Goal: Transaction & Acquisition: Purchase product/service

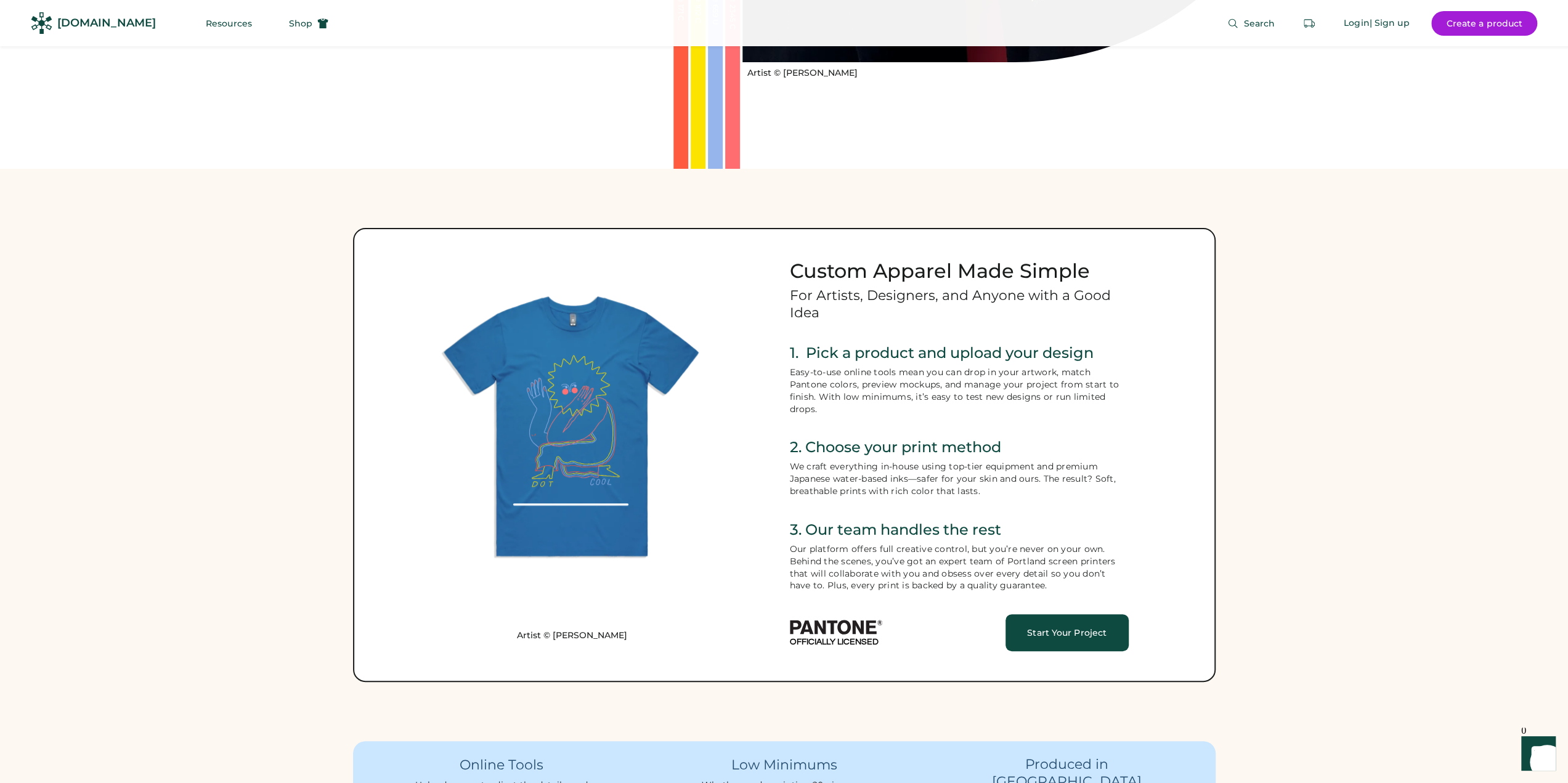
scroll to position [617, 0]
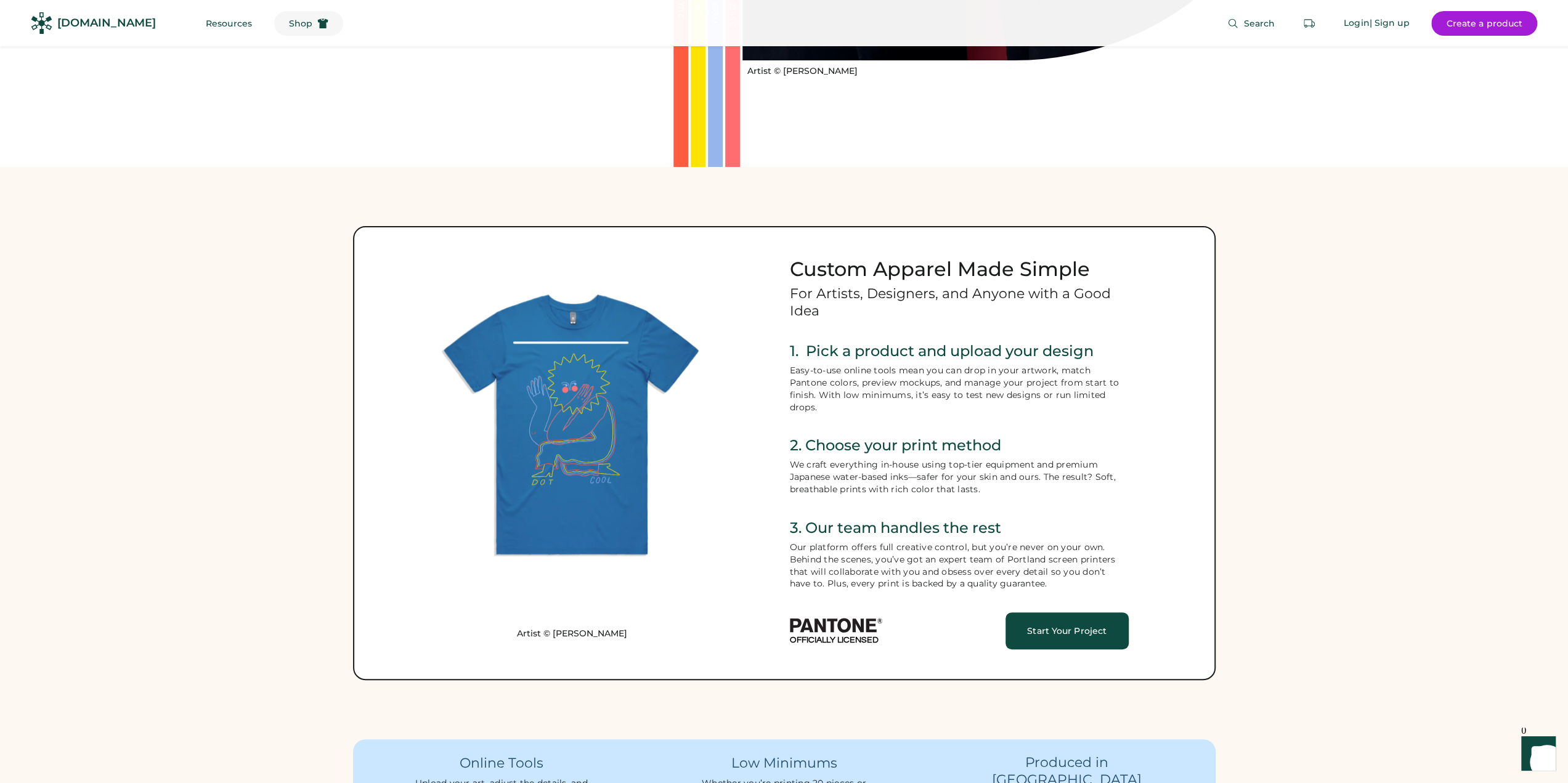
click at [289, 22] on span "Shop" at bounding box center [300, 23] width 23 height 8
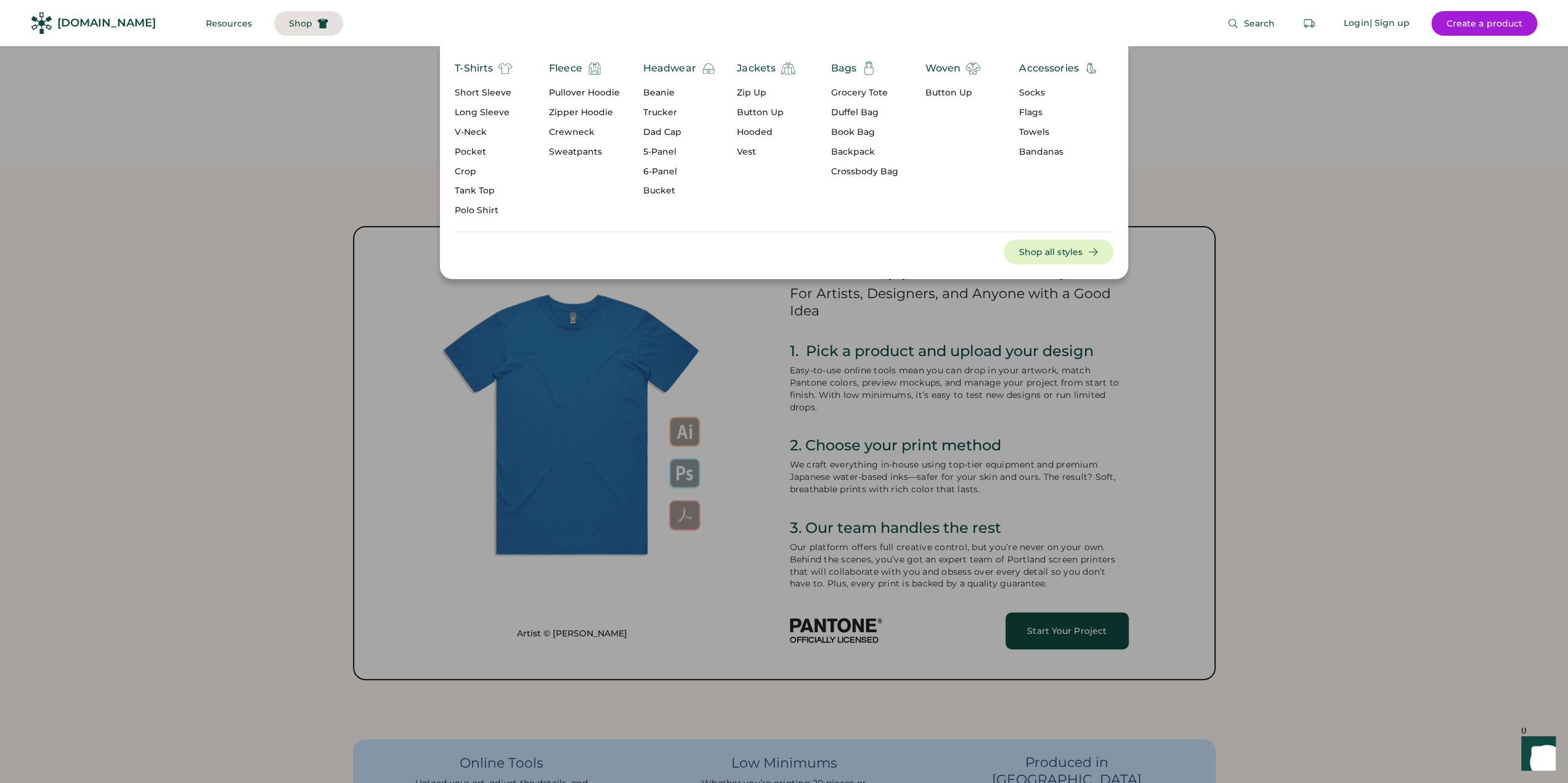
click at [670, 135] on div "Dad Cap" at bounding box center [680, 132] width 73 height 12
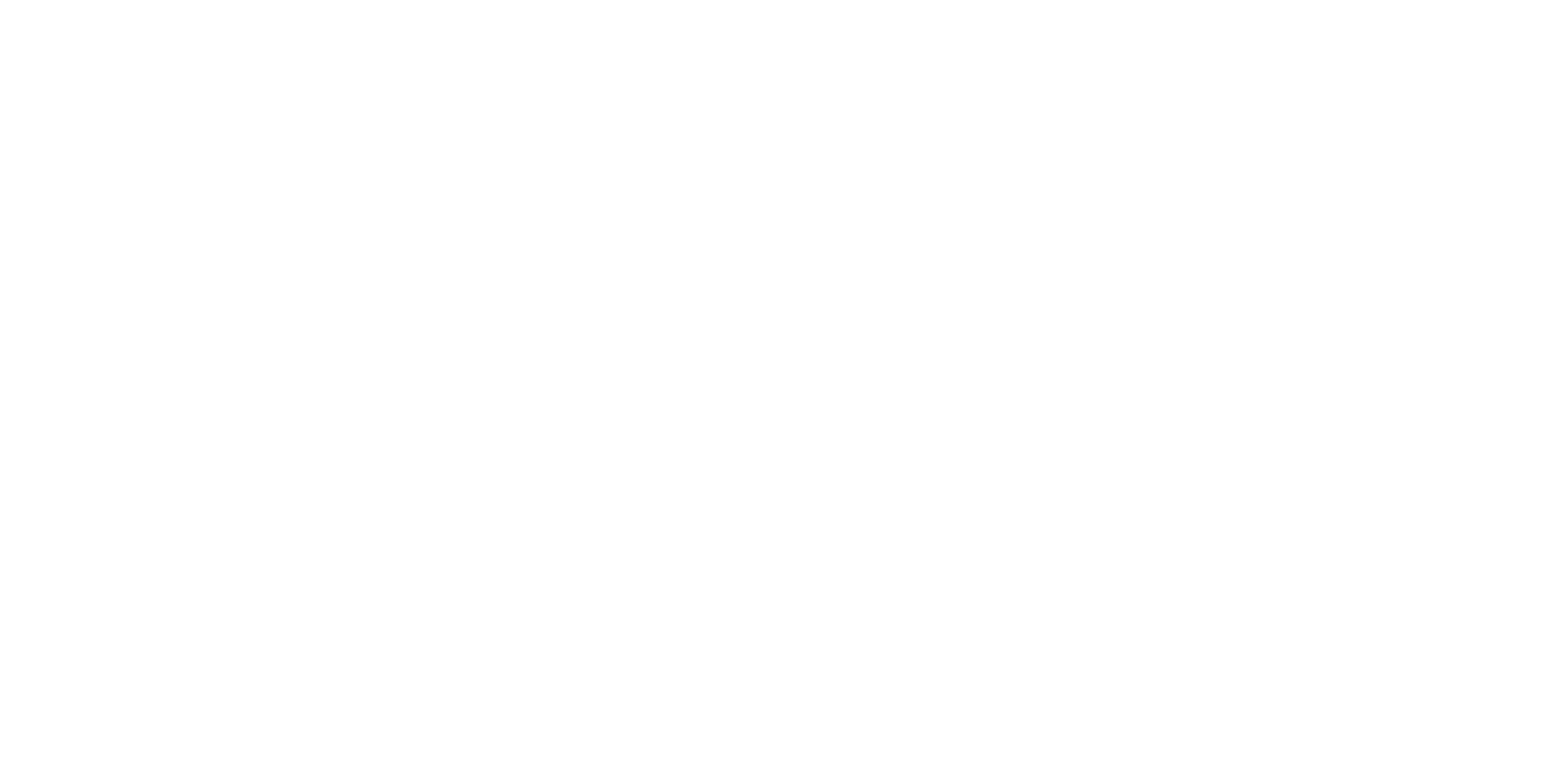
select select "*****"
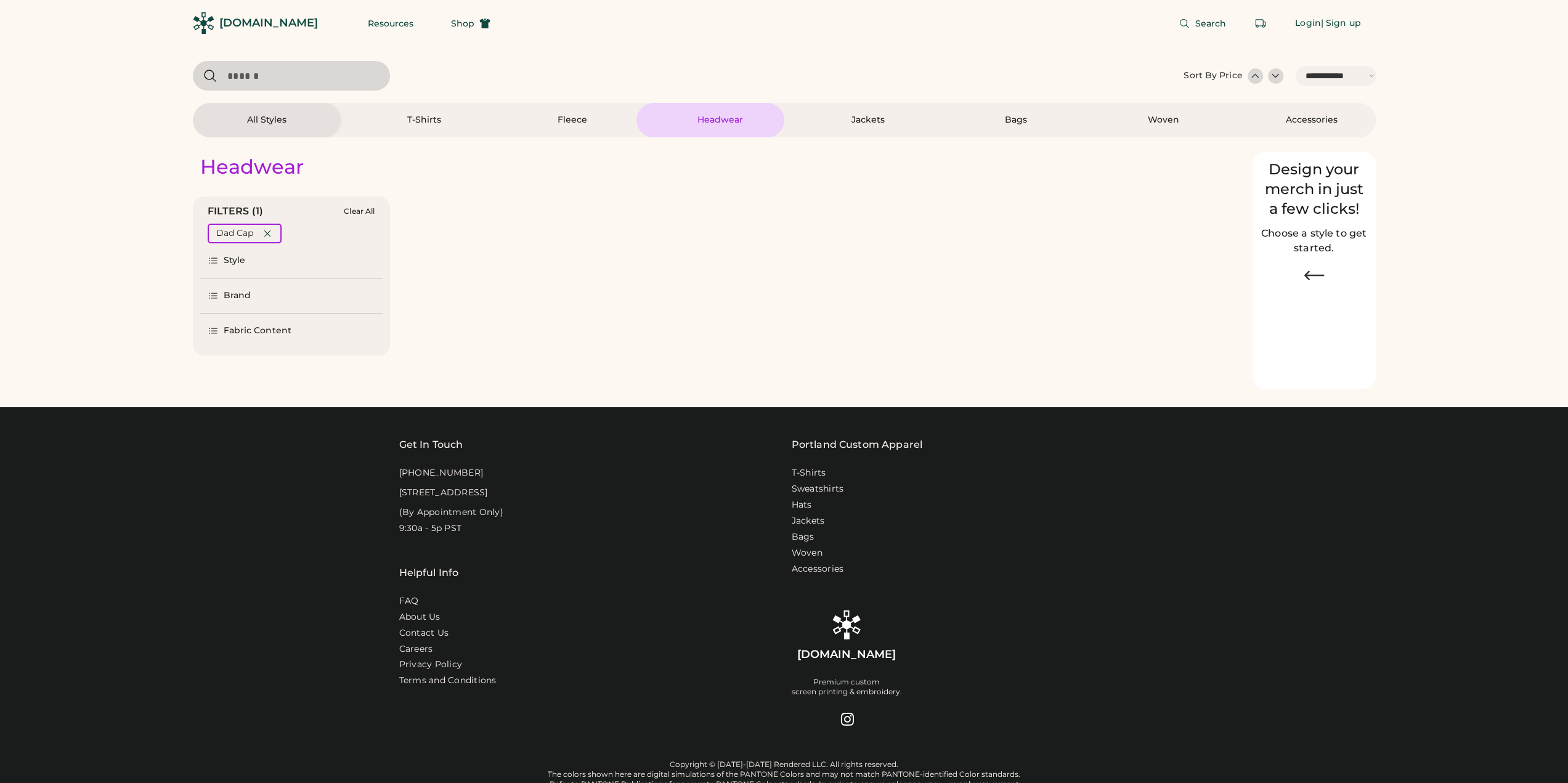
select select "*"
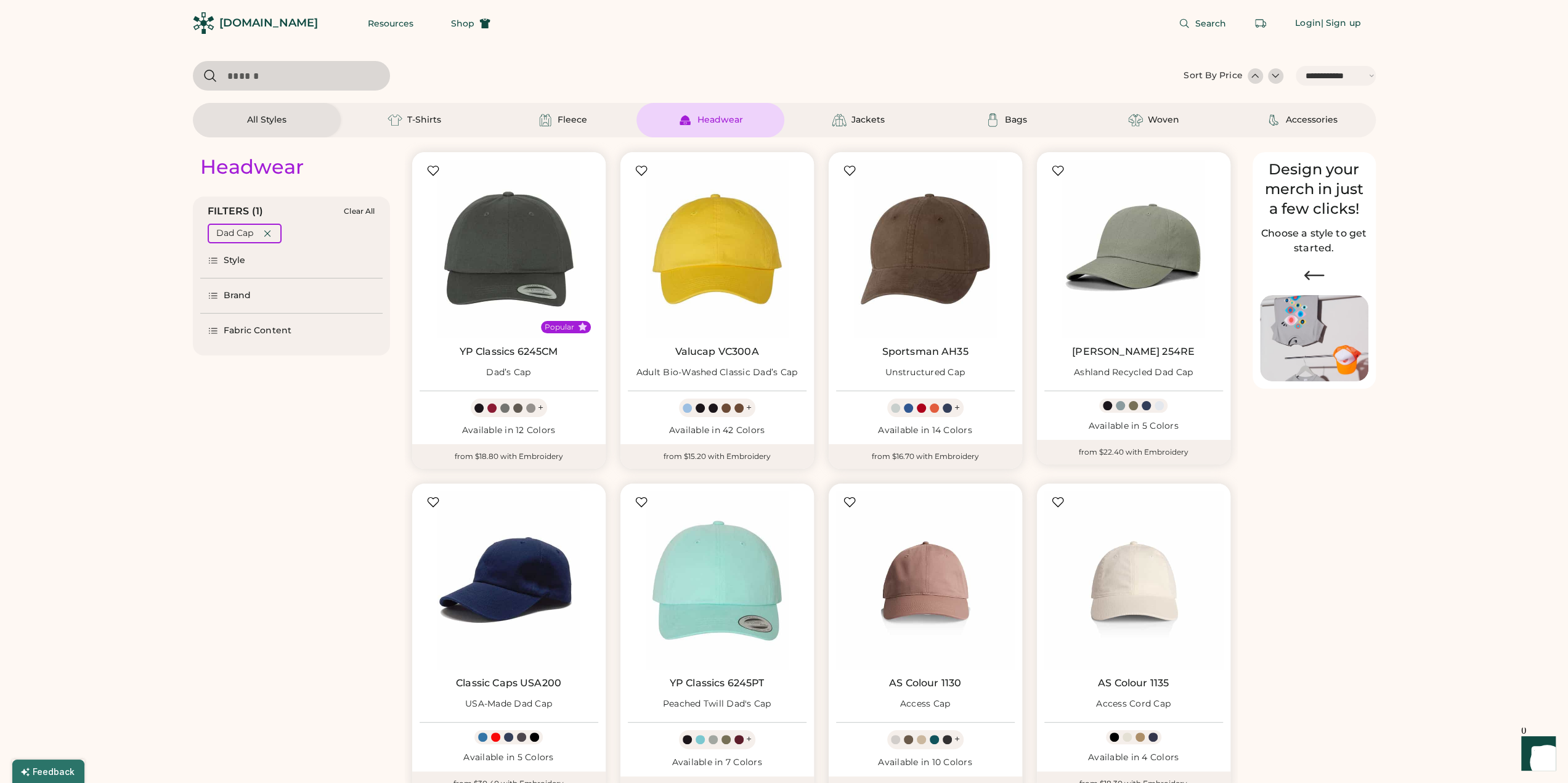
scroll to position [247, 0]
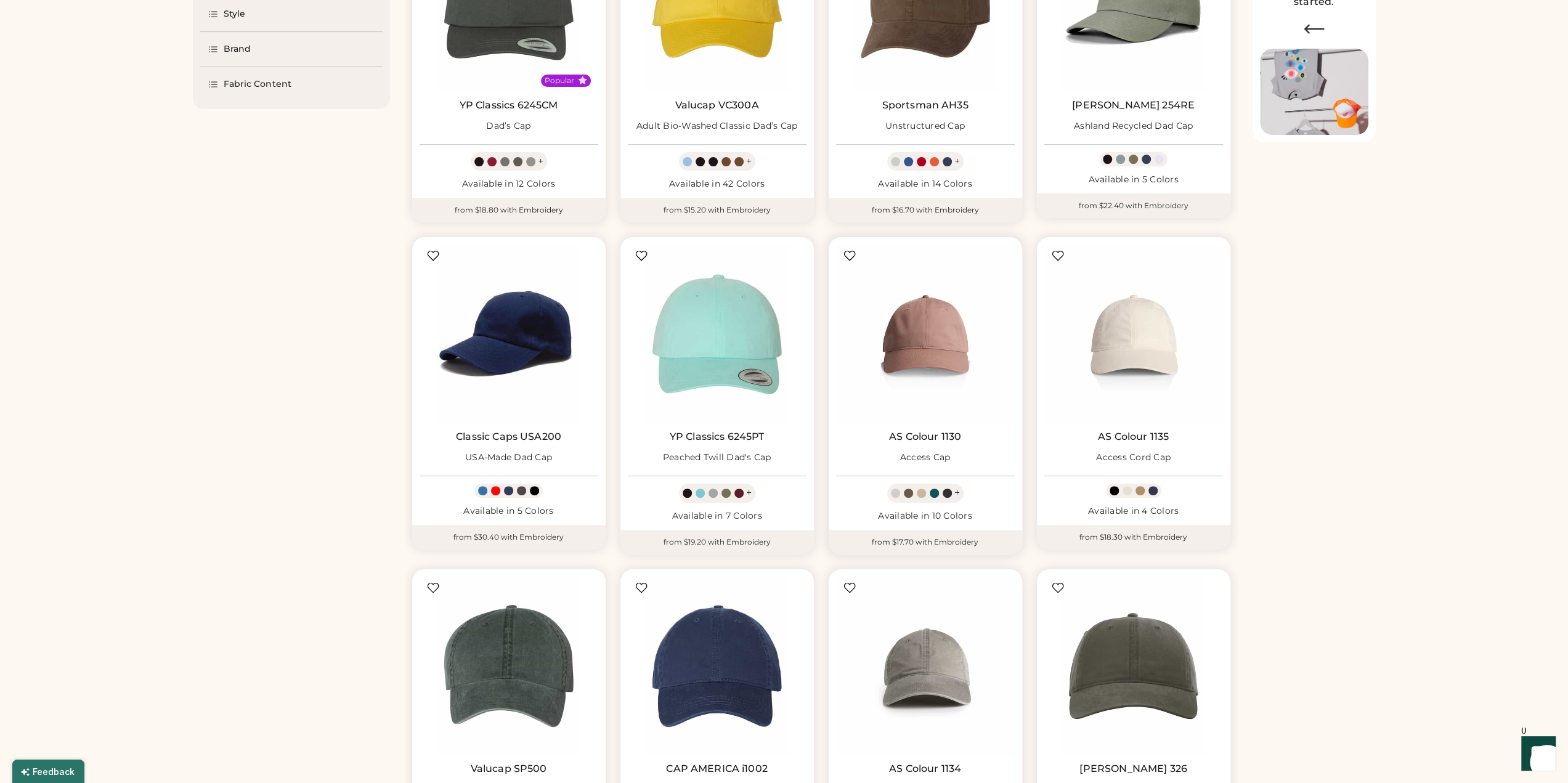
select select "*****"
select select "*"
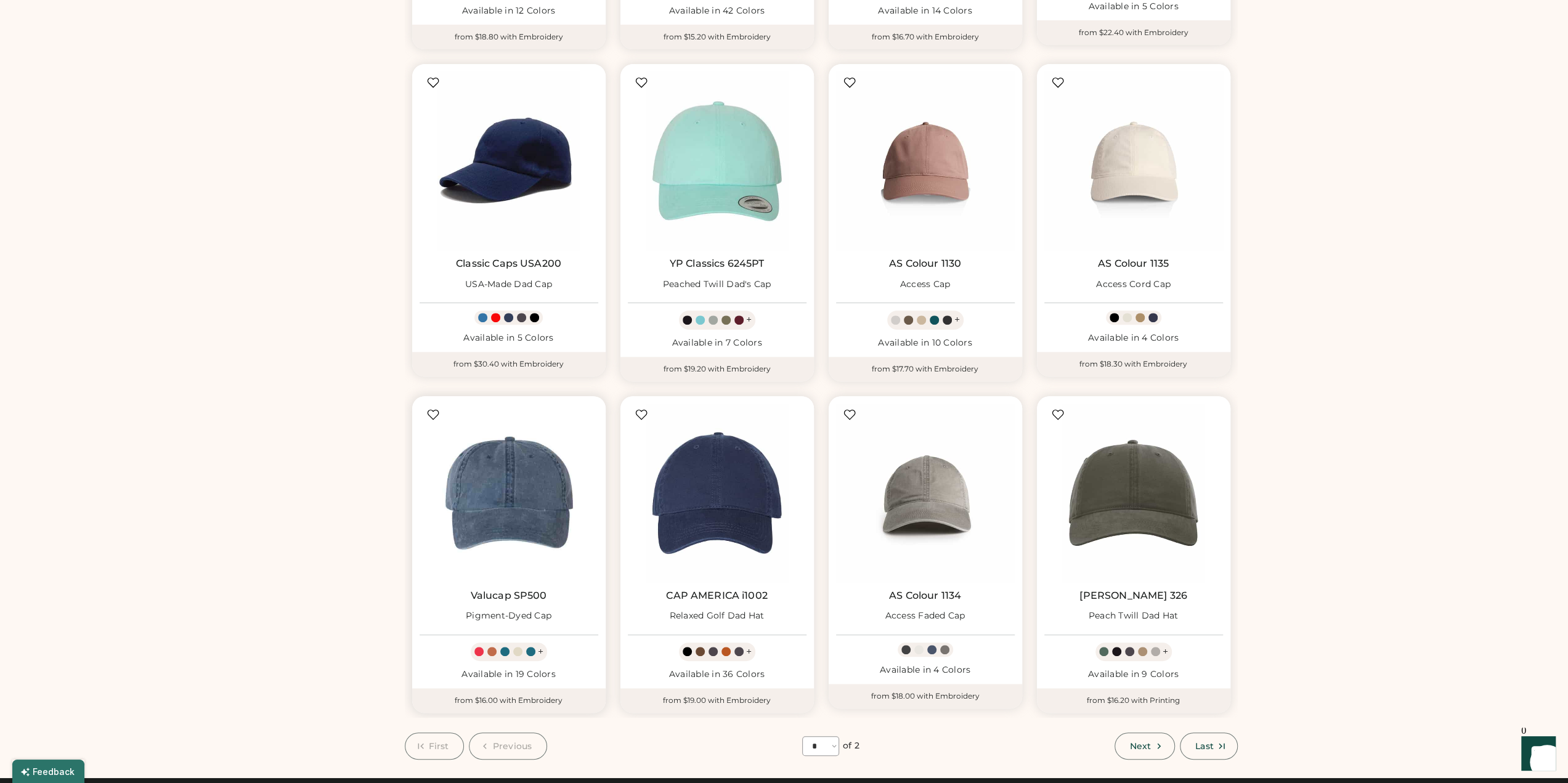
scroll to position [678, 0]
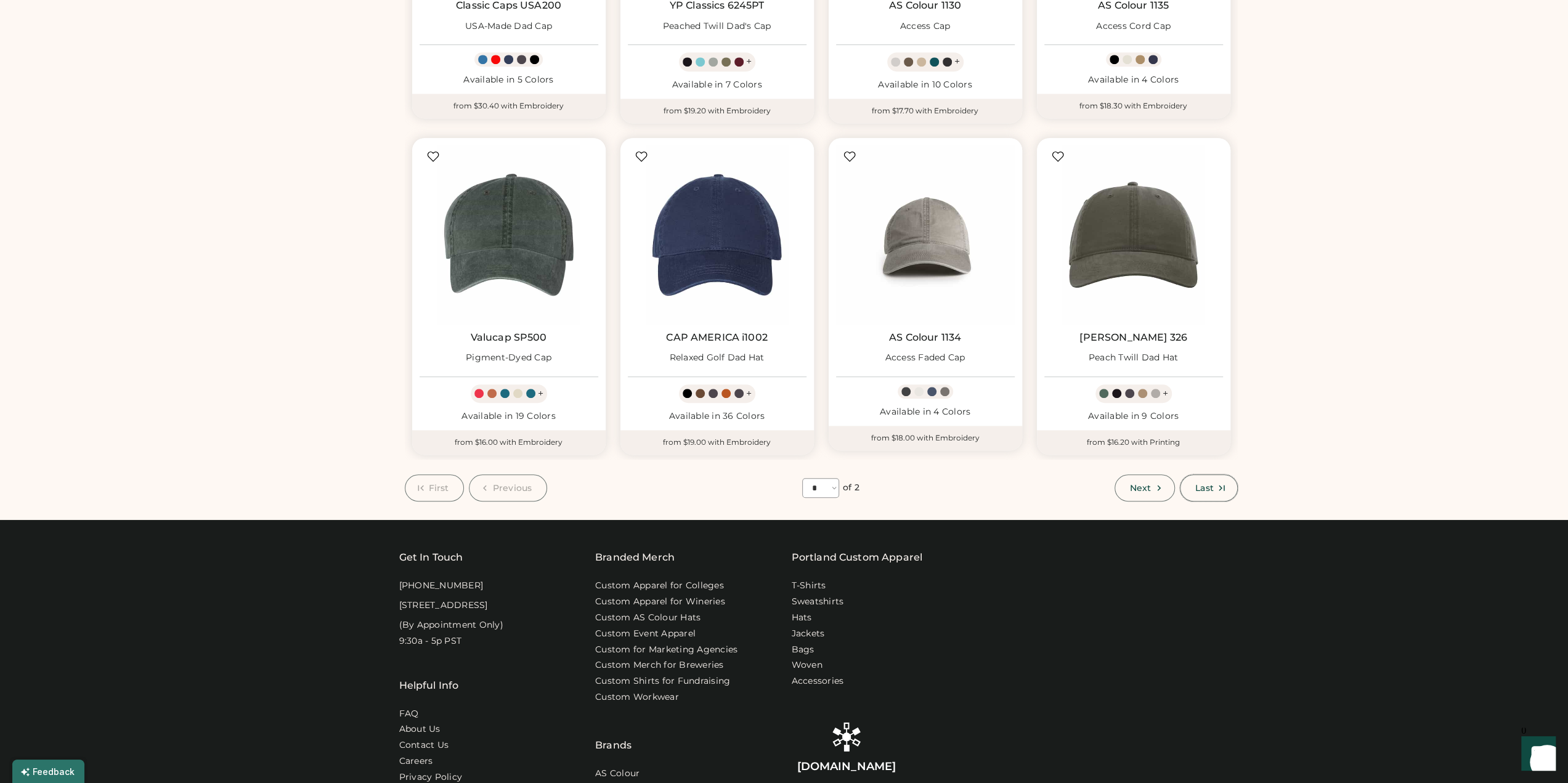
drag, startPoint x: 1206, startPoint y: 487, endPoint x: 1173, endPoint y: 484, distance: 33.1
click at [1173, 485] on div "Next Last" at bounding box center [1176, 488] width 123 height 27
click at [1173, 484] on button "Next" at bounding box center [1145, 488] width 61 height 27
select select "*"
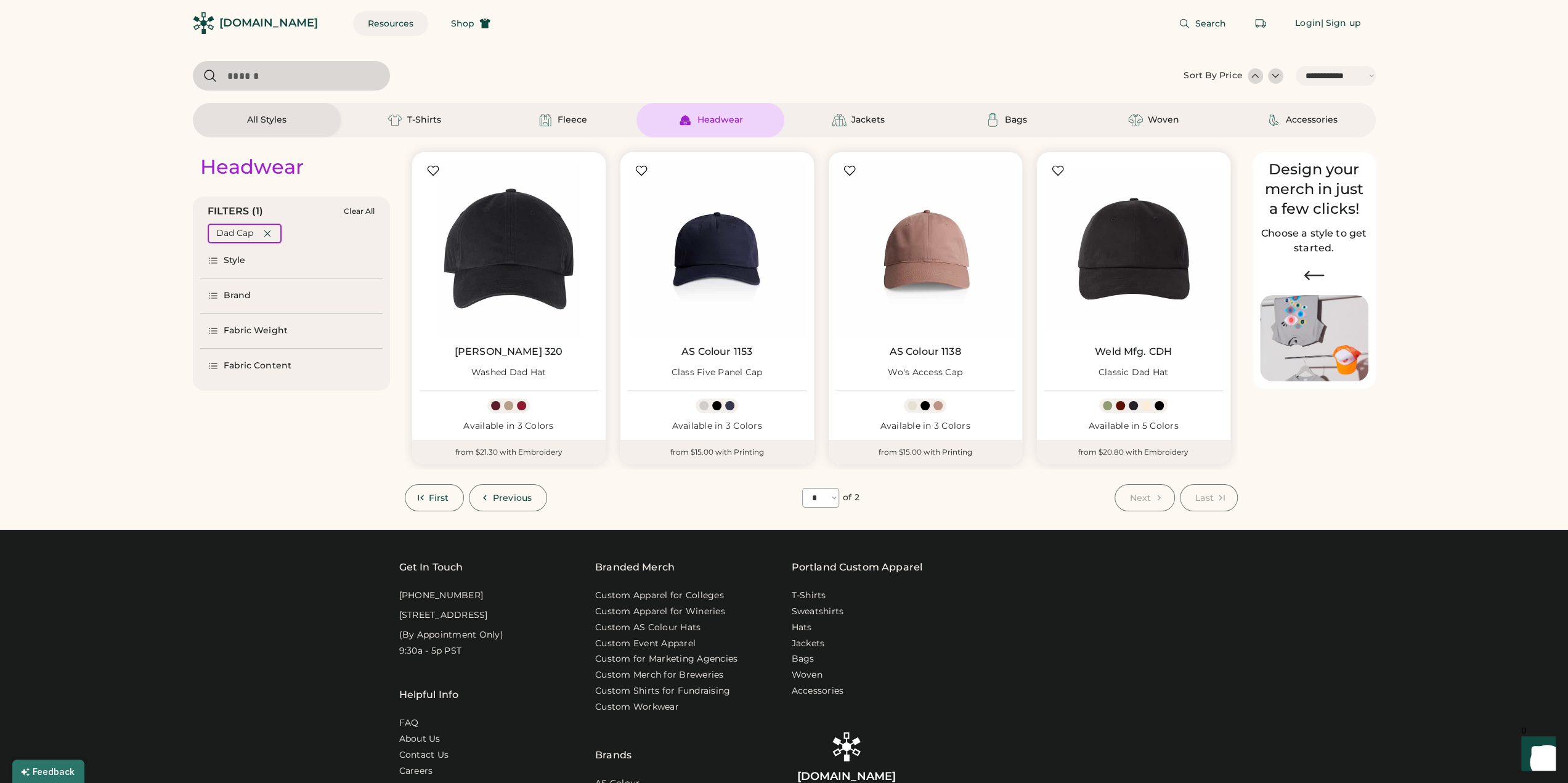
click at [368, 20] on button "Resources" at bounding box center [391, 23] width 76 height 25
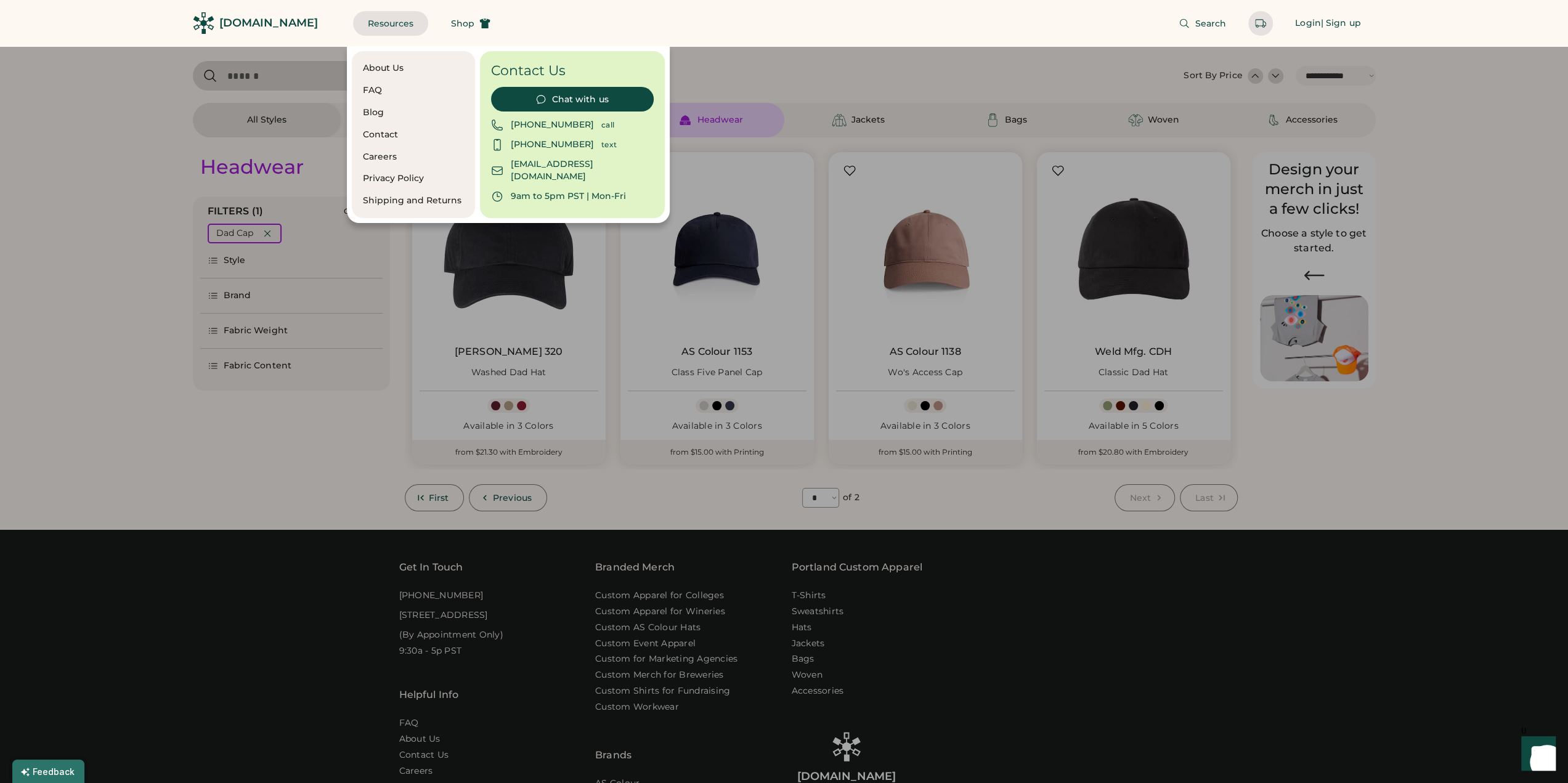
drag, startPoint x: 225, startPoint y: 93, endPoint x: 415, endPoint y: 11, distance: 206.9
click at [238, 88] on div at bounding box center [784, 391] width 1568 height 783
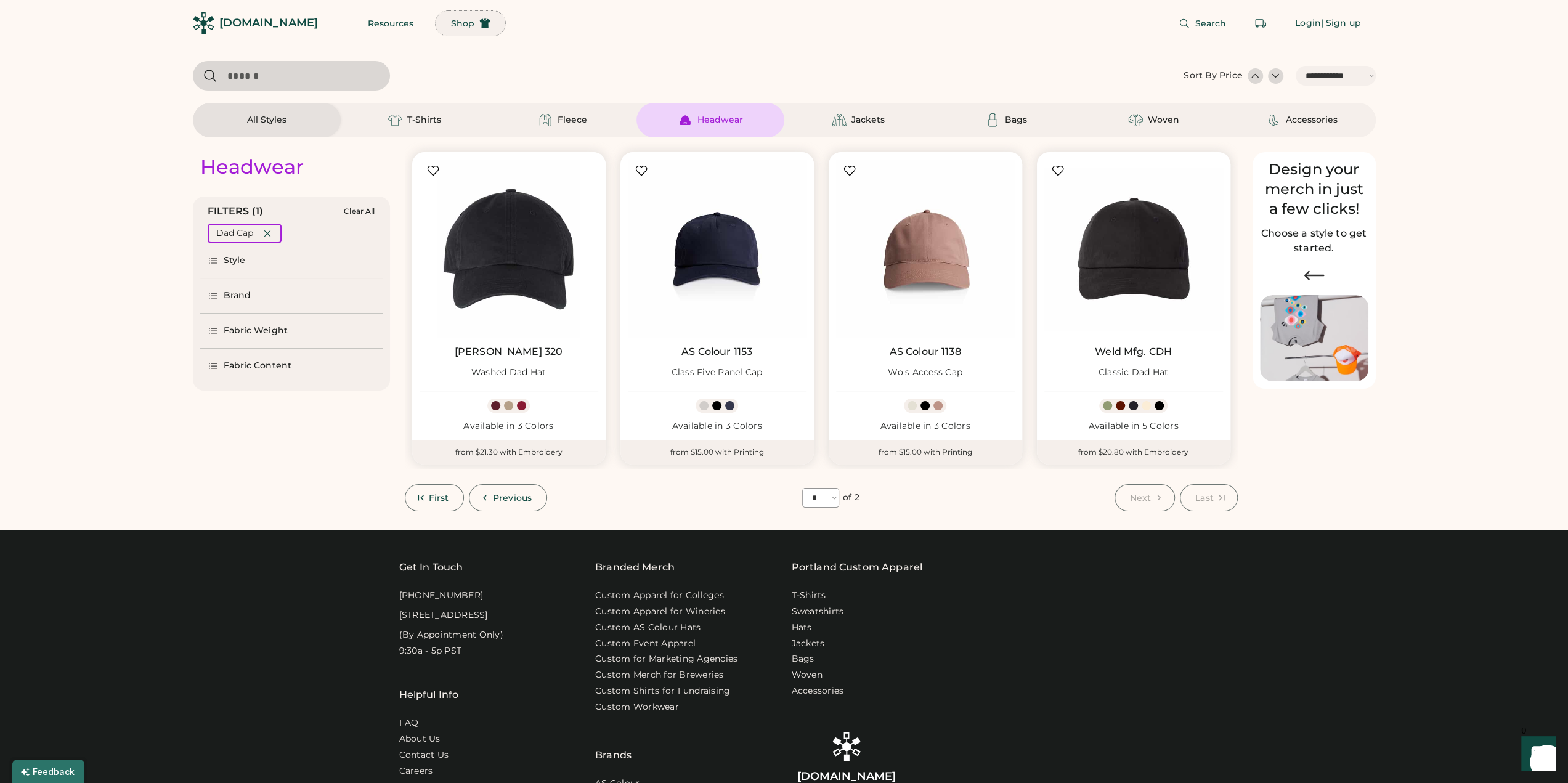
click at [451, 25] on span "Shop" at bounding box center [462, 23] width 23 height 8
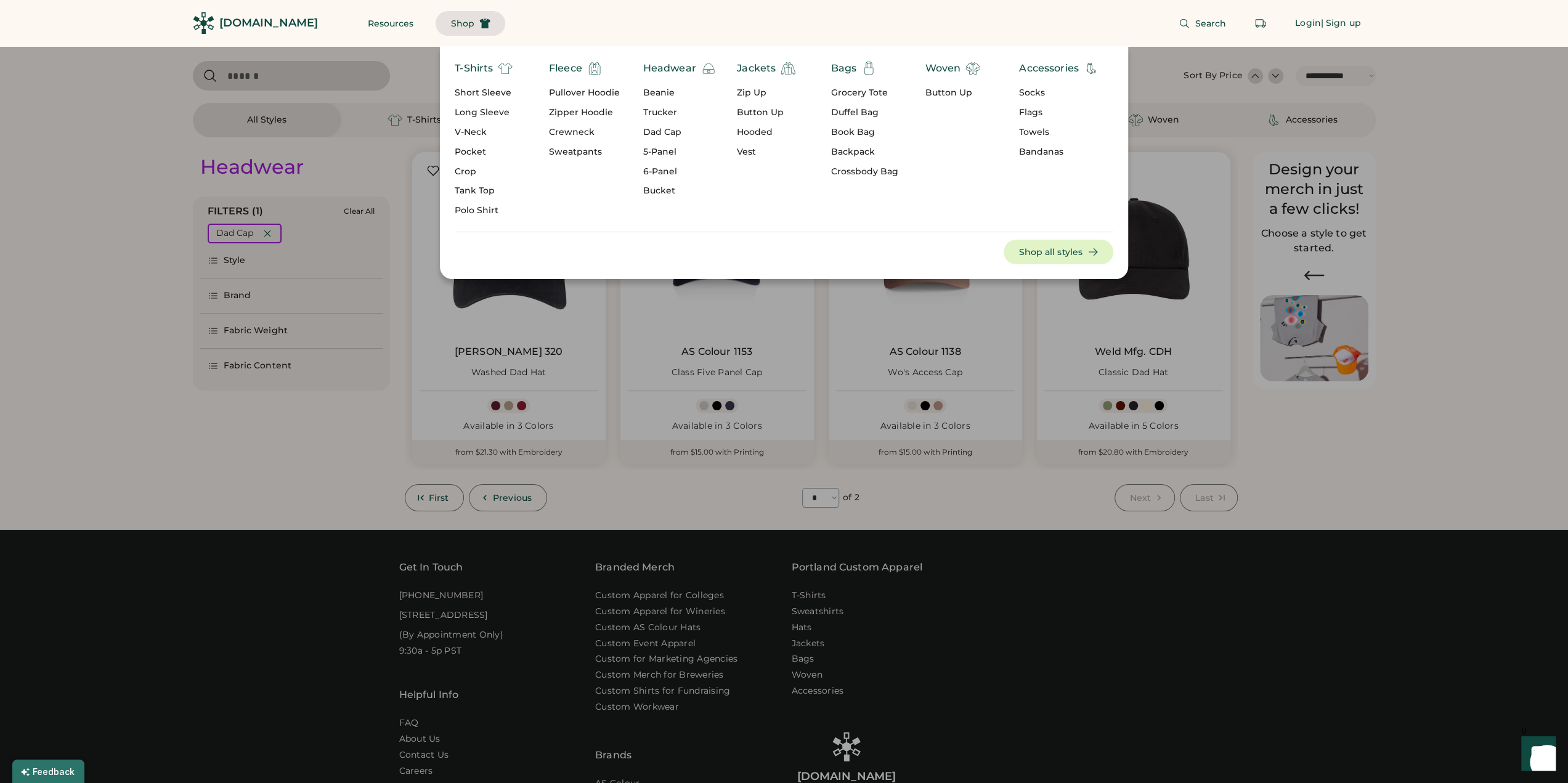
drag, startPoint x: 380, startPoint y: 182, endPoint x: 837, endPoint y: 76, distance: 469.1
click at [391, 176] on div "T-Shirts Short Sleeve Long Sleeve V-Neck Pocket Crop Tank Top Polo Shirt Fleece…" at bounding box center [784, 163] width 1245 height 233
click at [1194, 29] on button "Search" at bounding box center [1203, 23] width 77 height 25
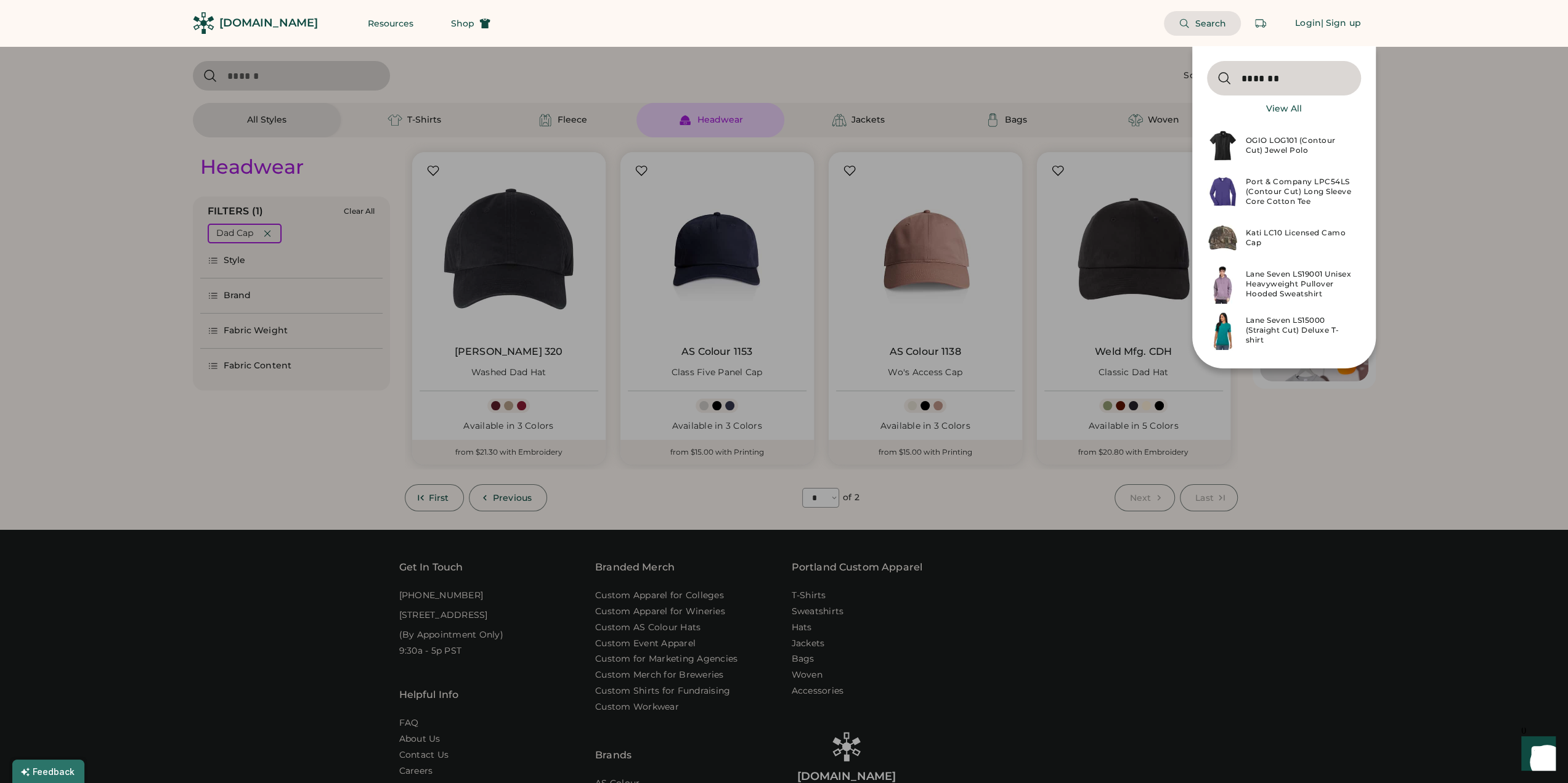
type input "*******"
click at [964, 189] on div at bounding box center [784, 391] width 1568 height 783
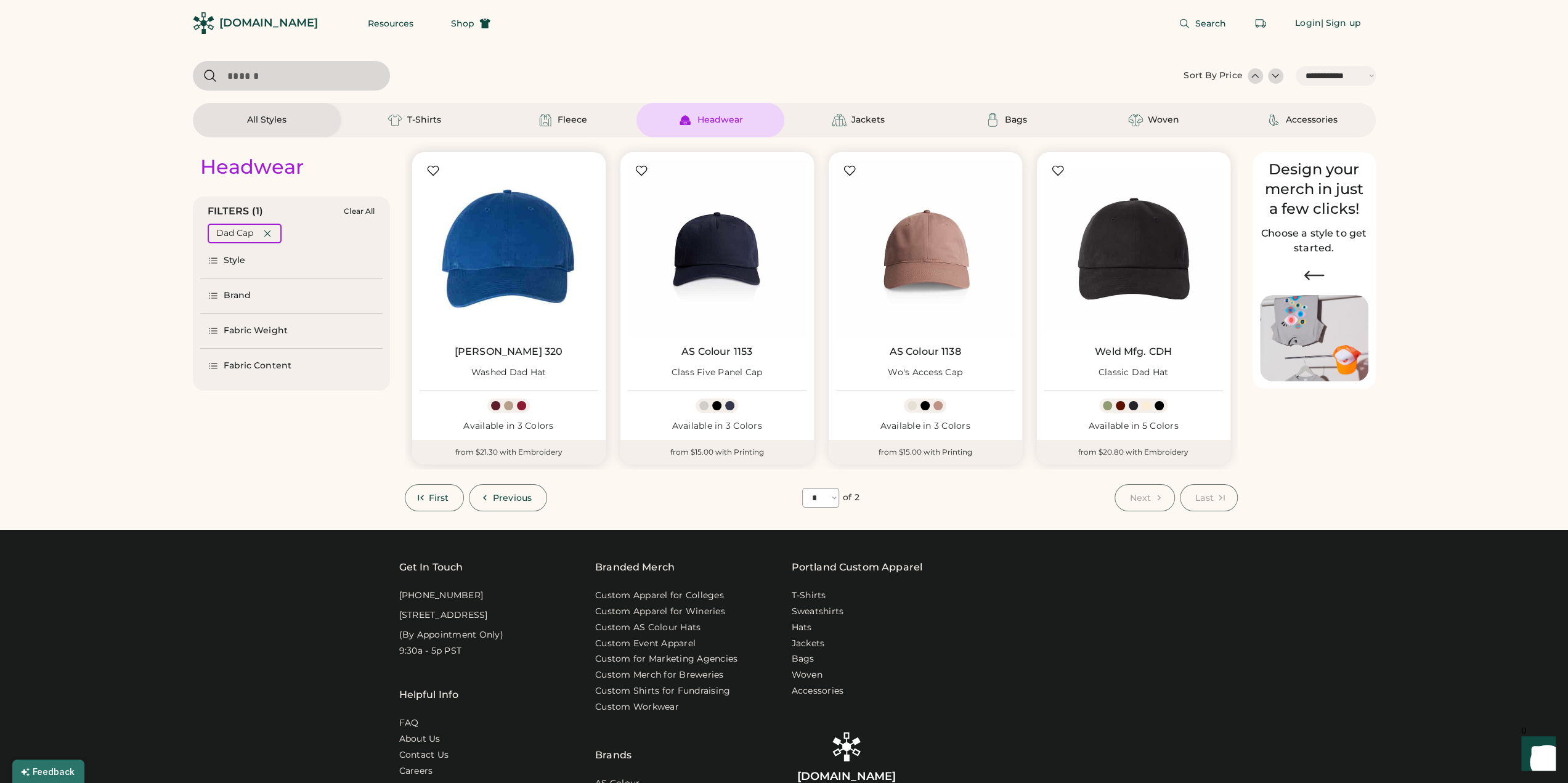
click at [505, 305] on img at bounding box center [509, 249] width 179 height 179
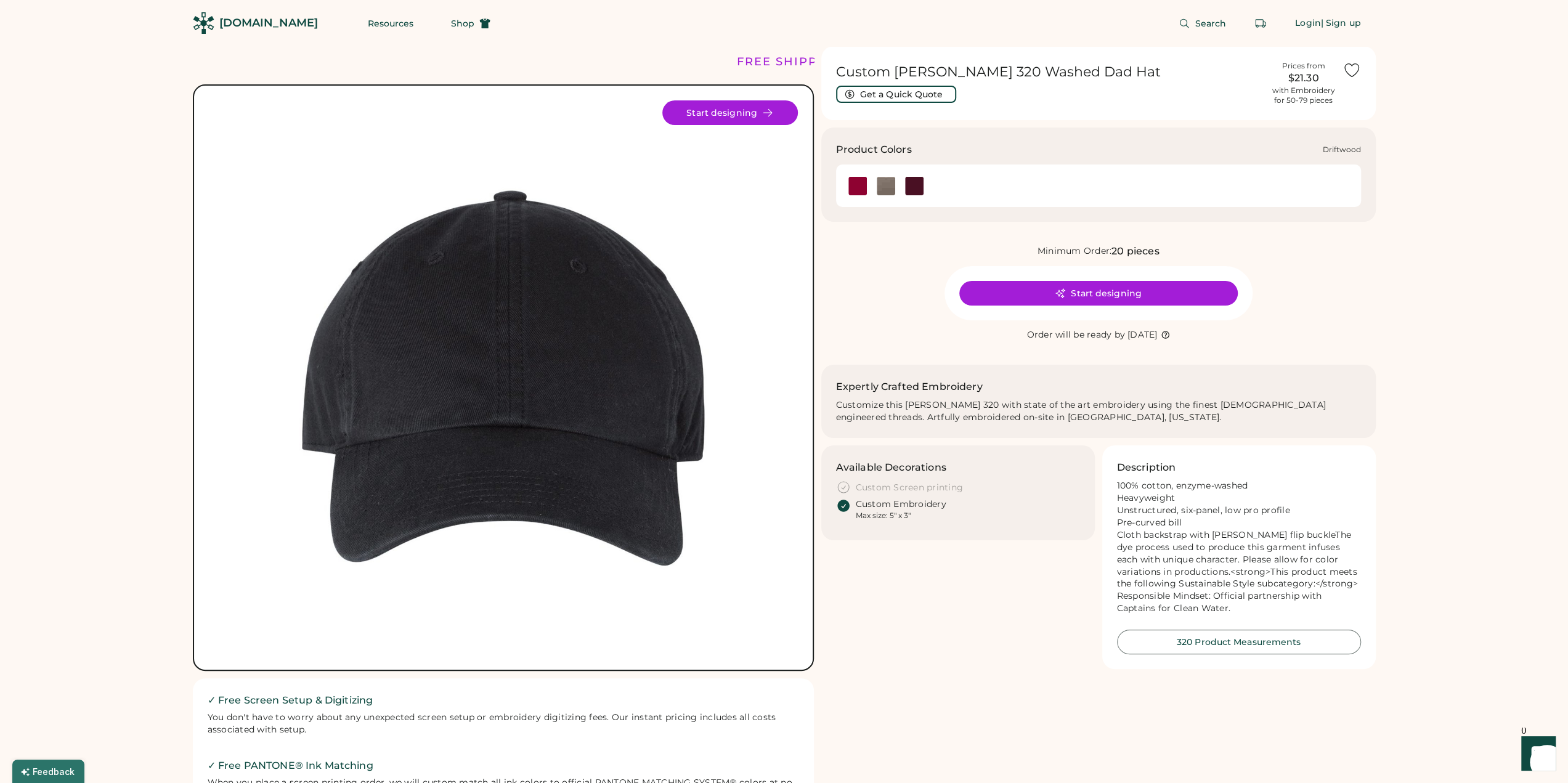
click at [887, 187] on img at bounding box center [886, 186] width 18 height 18
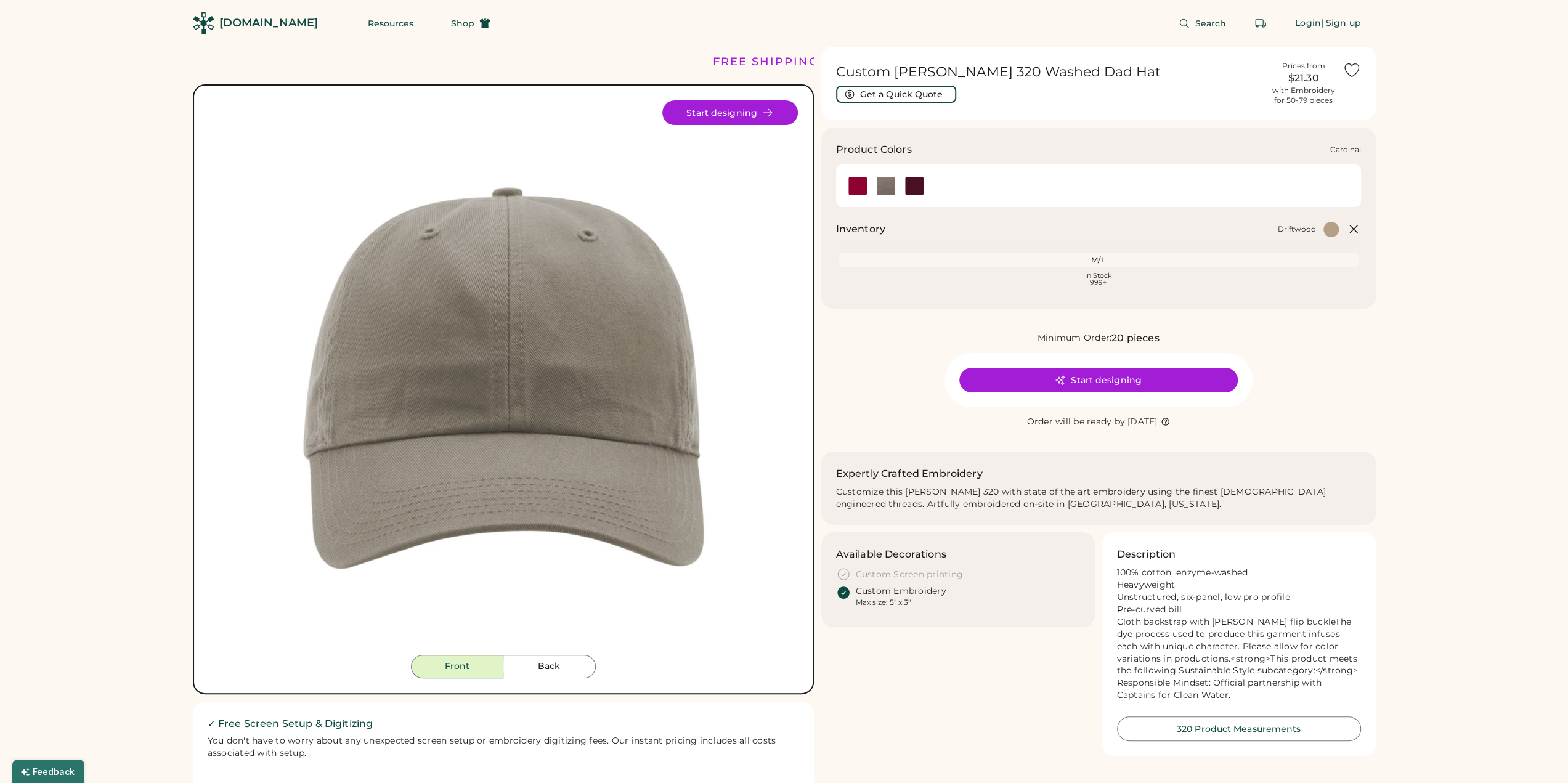
click at [849, 187] on img at bounding box center [858, 186] width 18 height 18
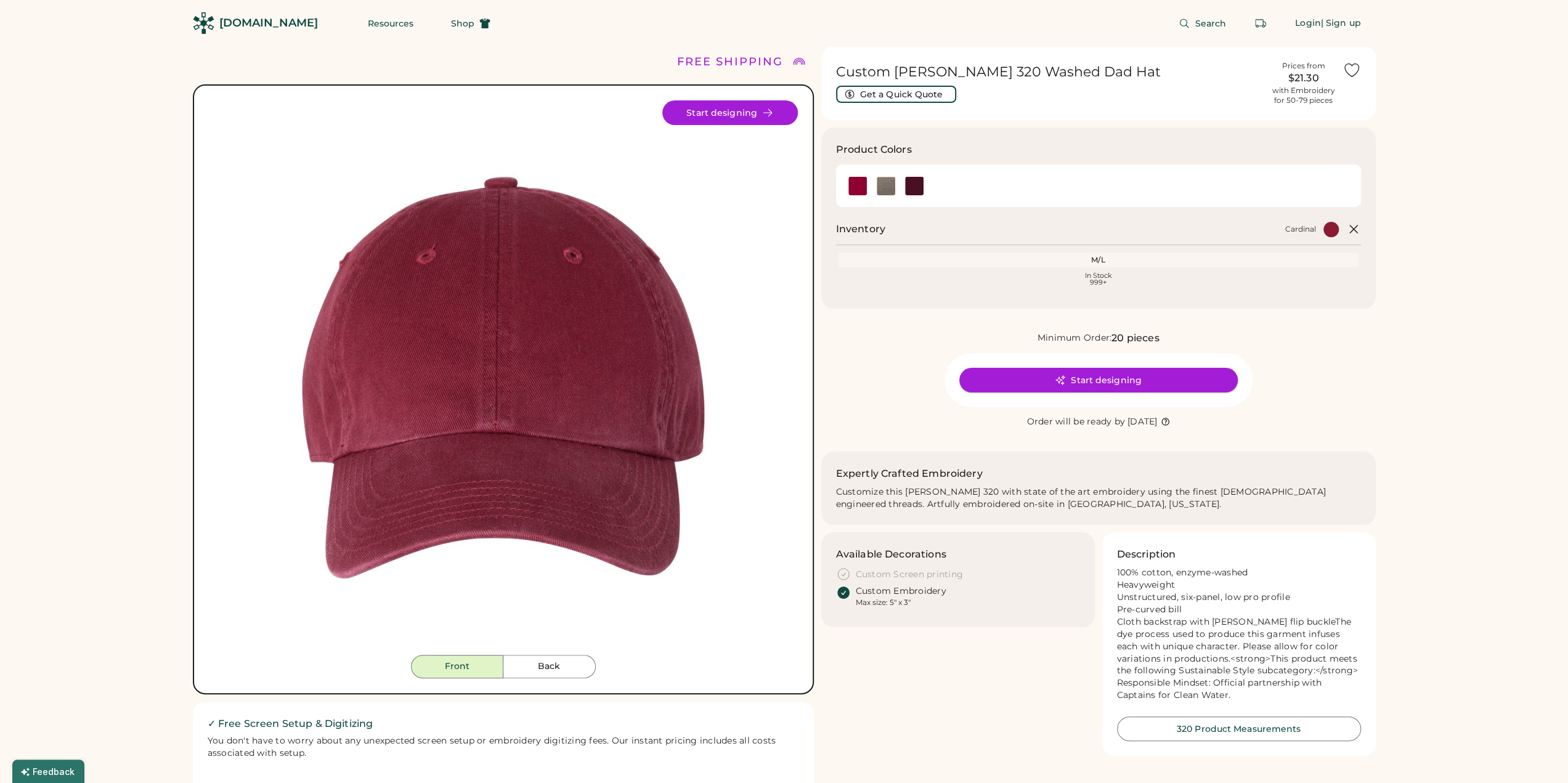
click at [1116, 381] on button "Start designing" at bounding box center [1098, 380] width 278 height 25
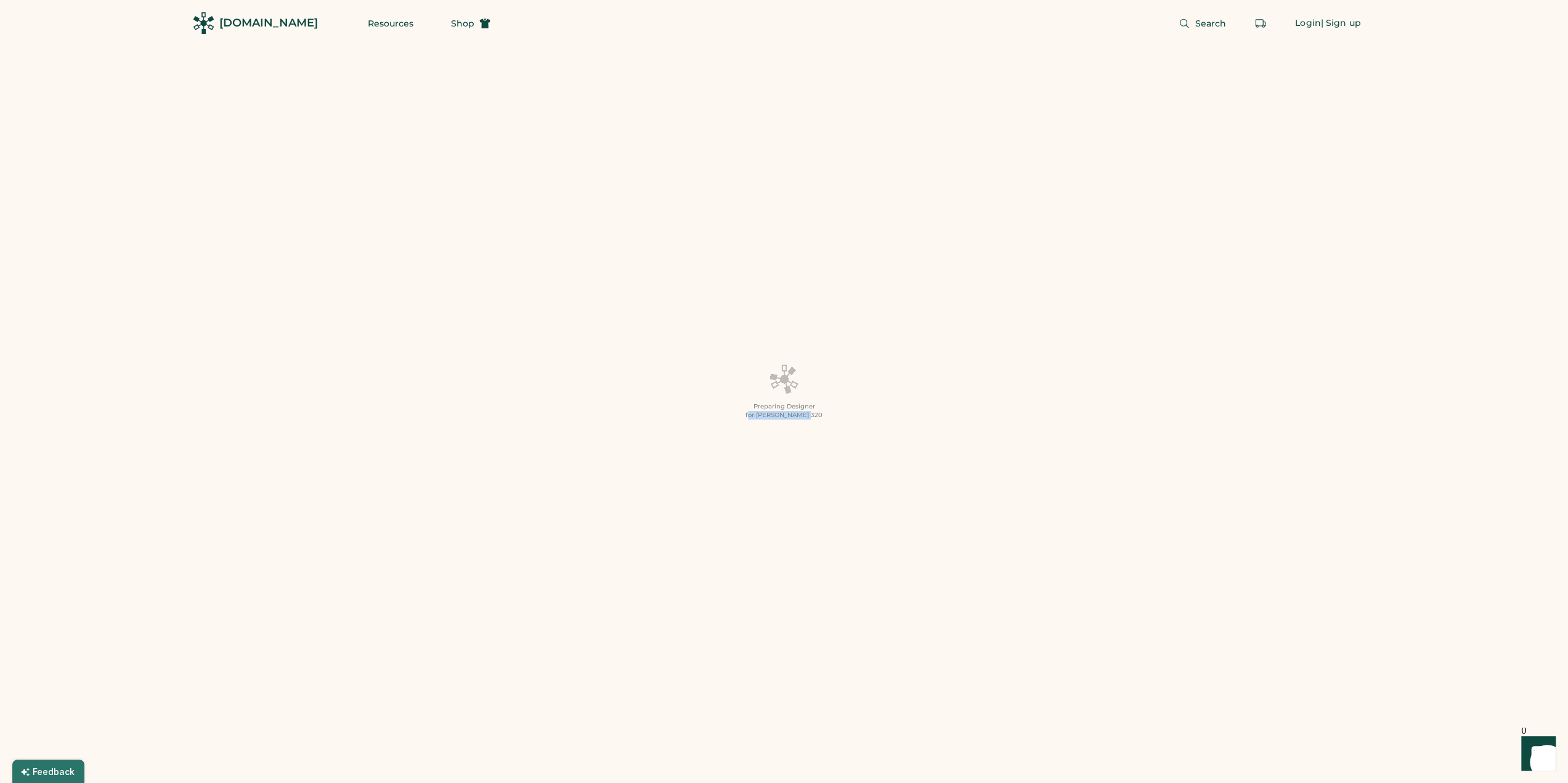
drag, startPoint x: 758, startPoint y: 421, endPoint x: 833, endPoint y: 421, distance: 75.0
click at [833, 421] on div "Preparing Designer for Richardson 320" at bounding box center [784, 391] width 1568 height 783
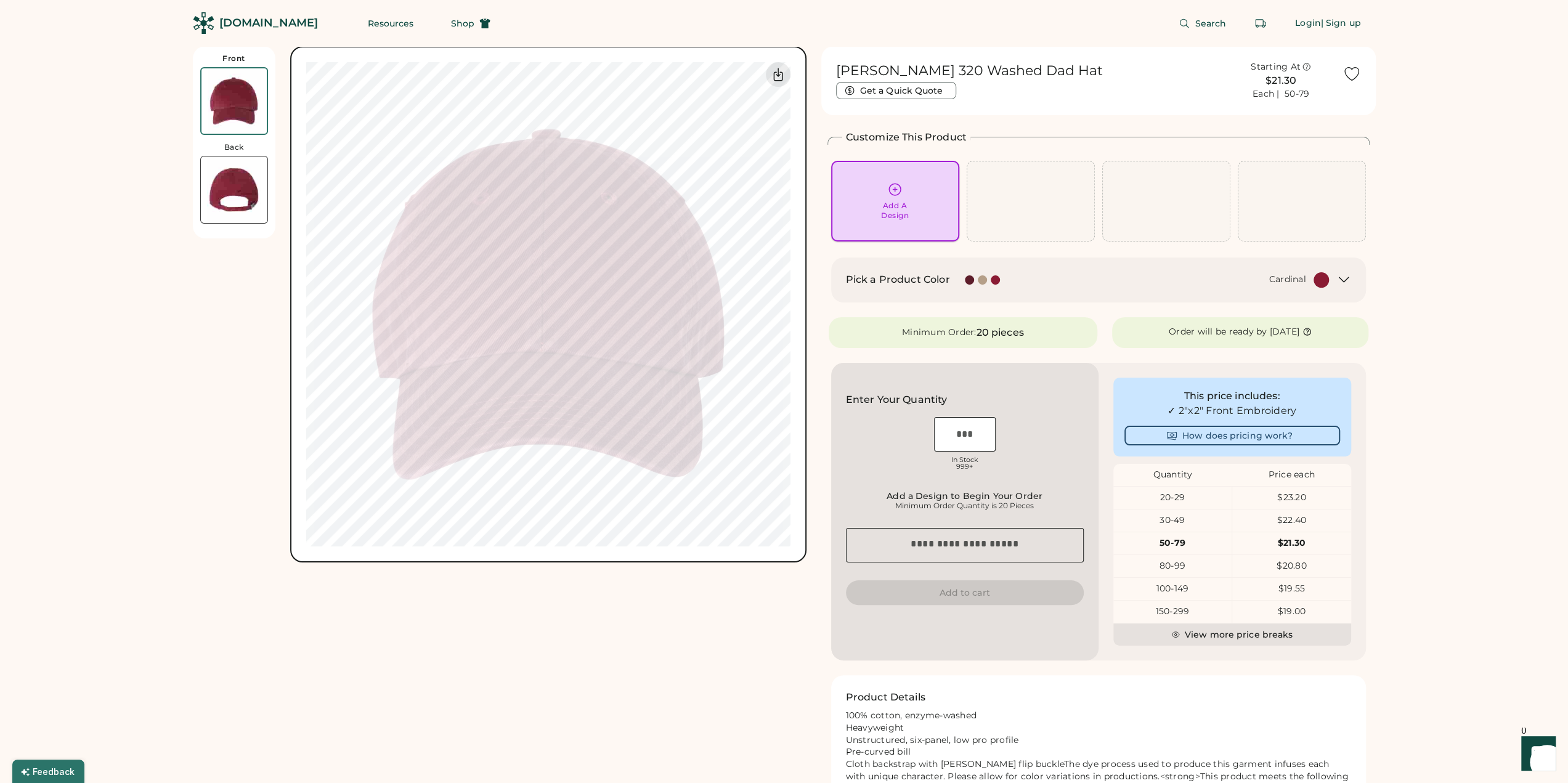
click at [905, 213] on div "Add A Design" at bounding box center [895, 211] width 28 height 20
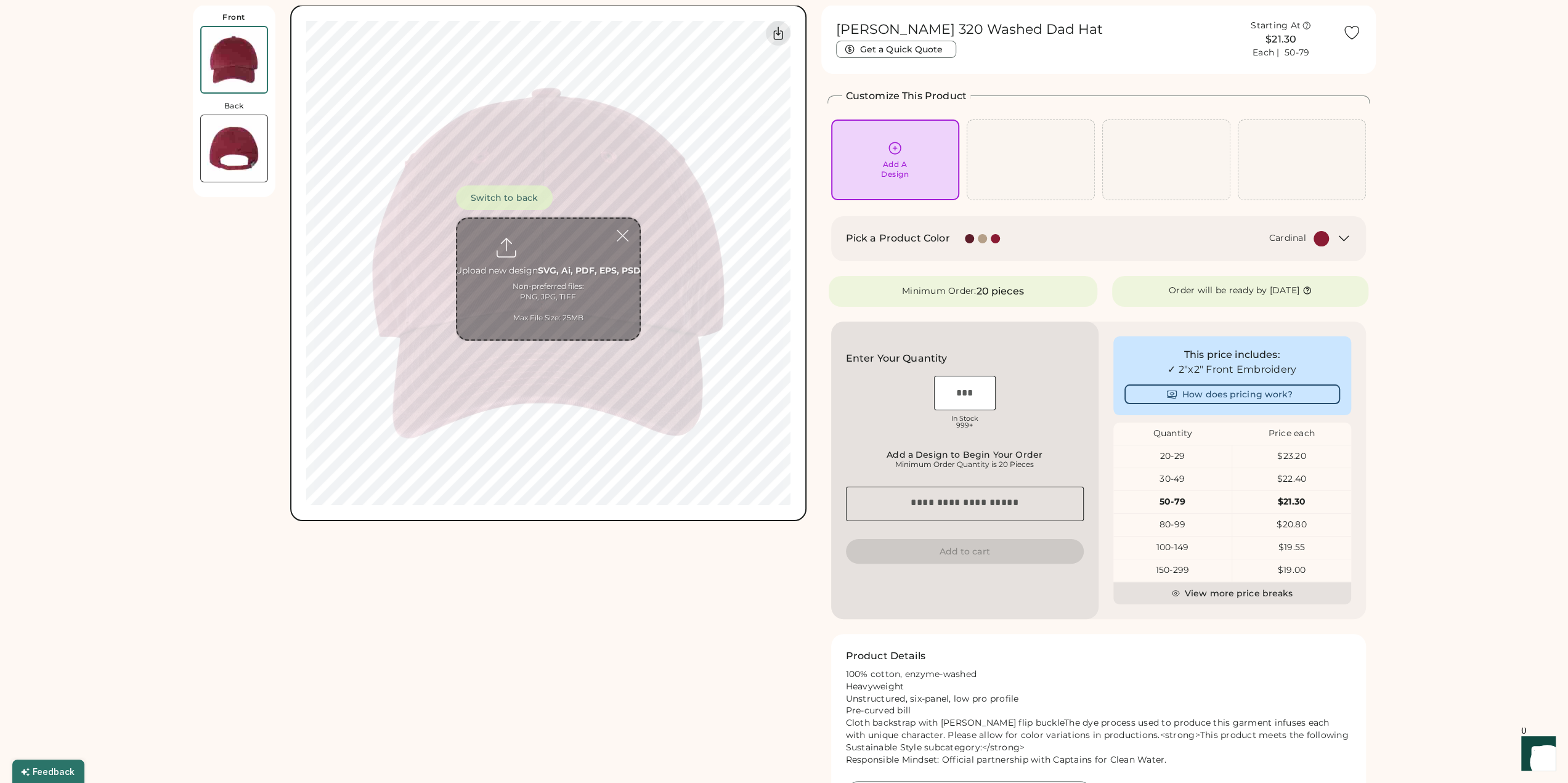
scroll to position [46, 0]
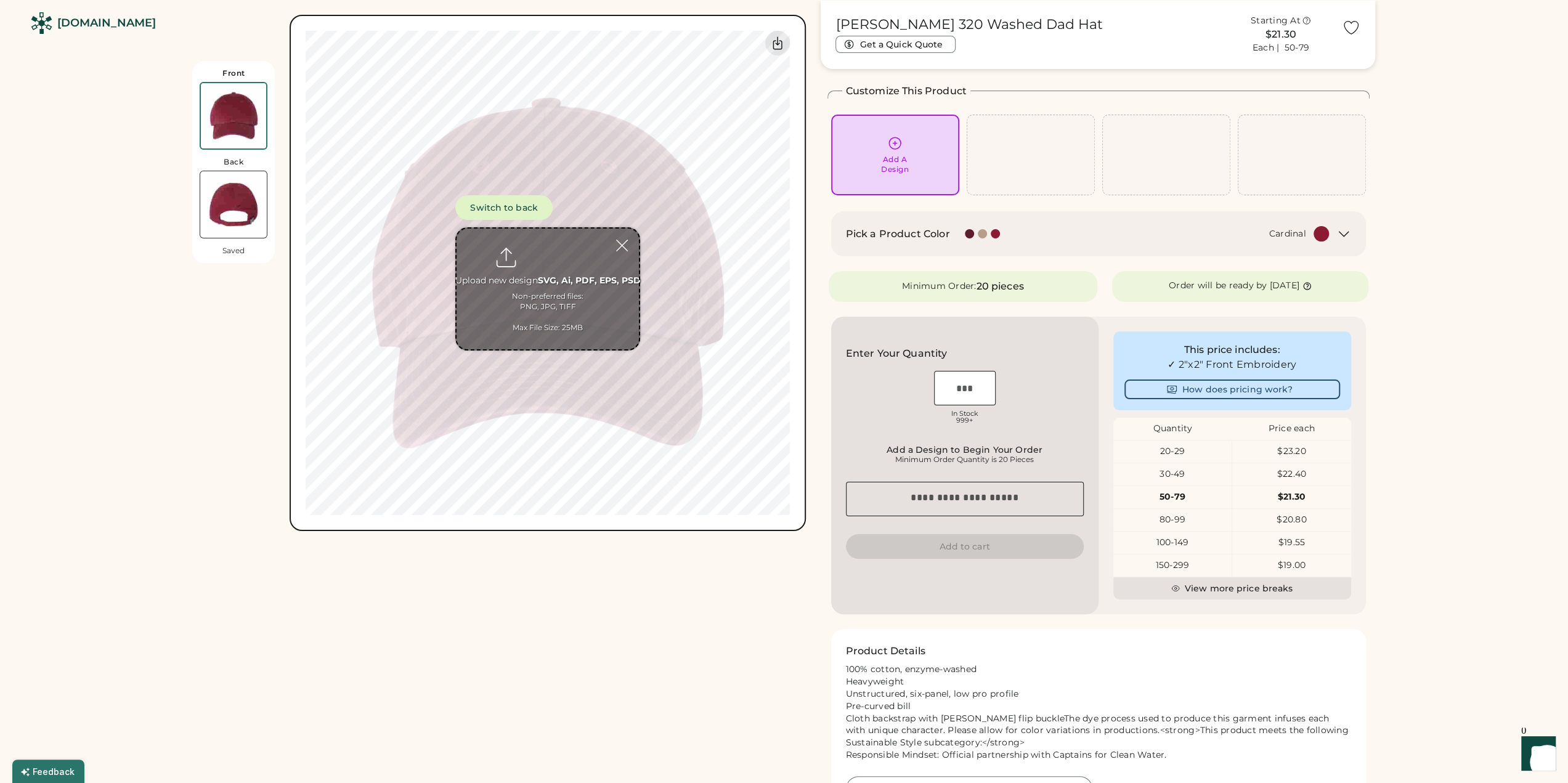
click at [554, 294] on input "file" at bounding box center [548, 289] width 182 height 121
type input "**********"
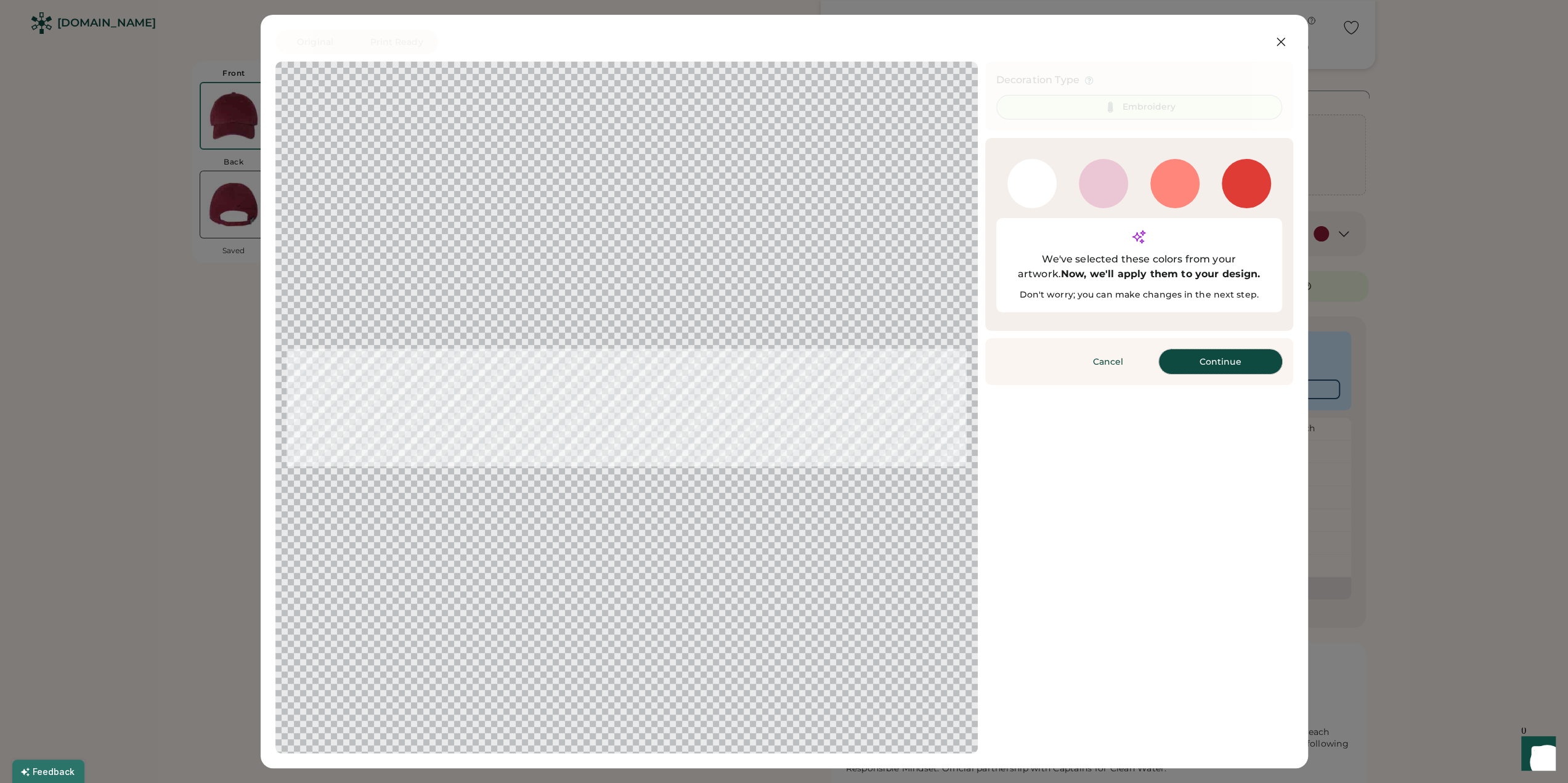
click at [1209, 350] on button "Continue" at bounding box center [1220, 362] width 123 height 25
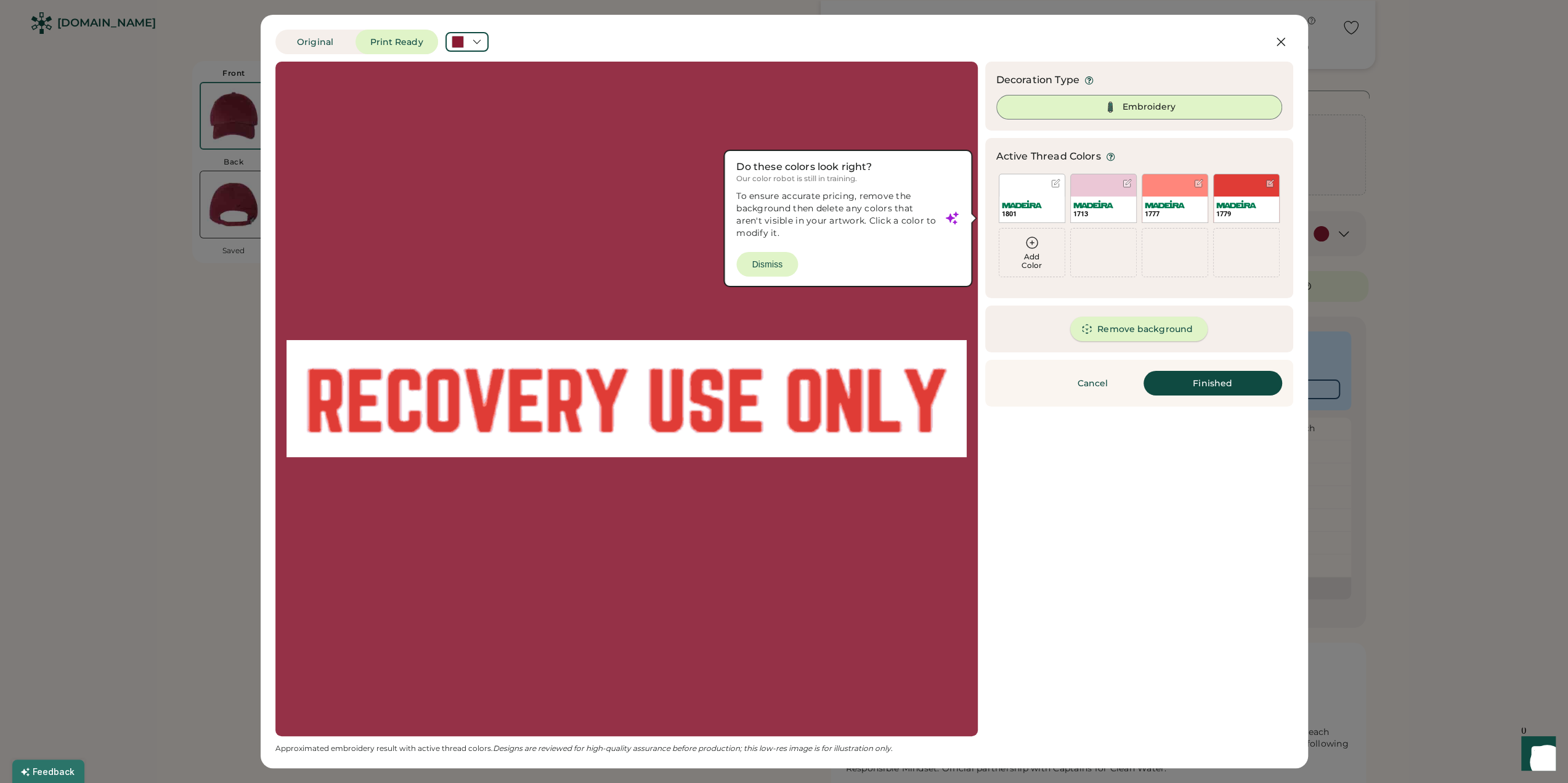
click at [1152, 326] on button "Remove background" at bounding box center [1139, 329] width 138 height 25
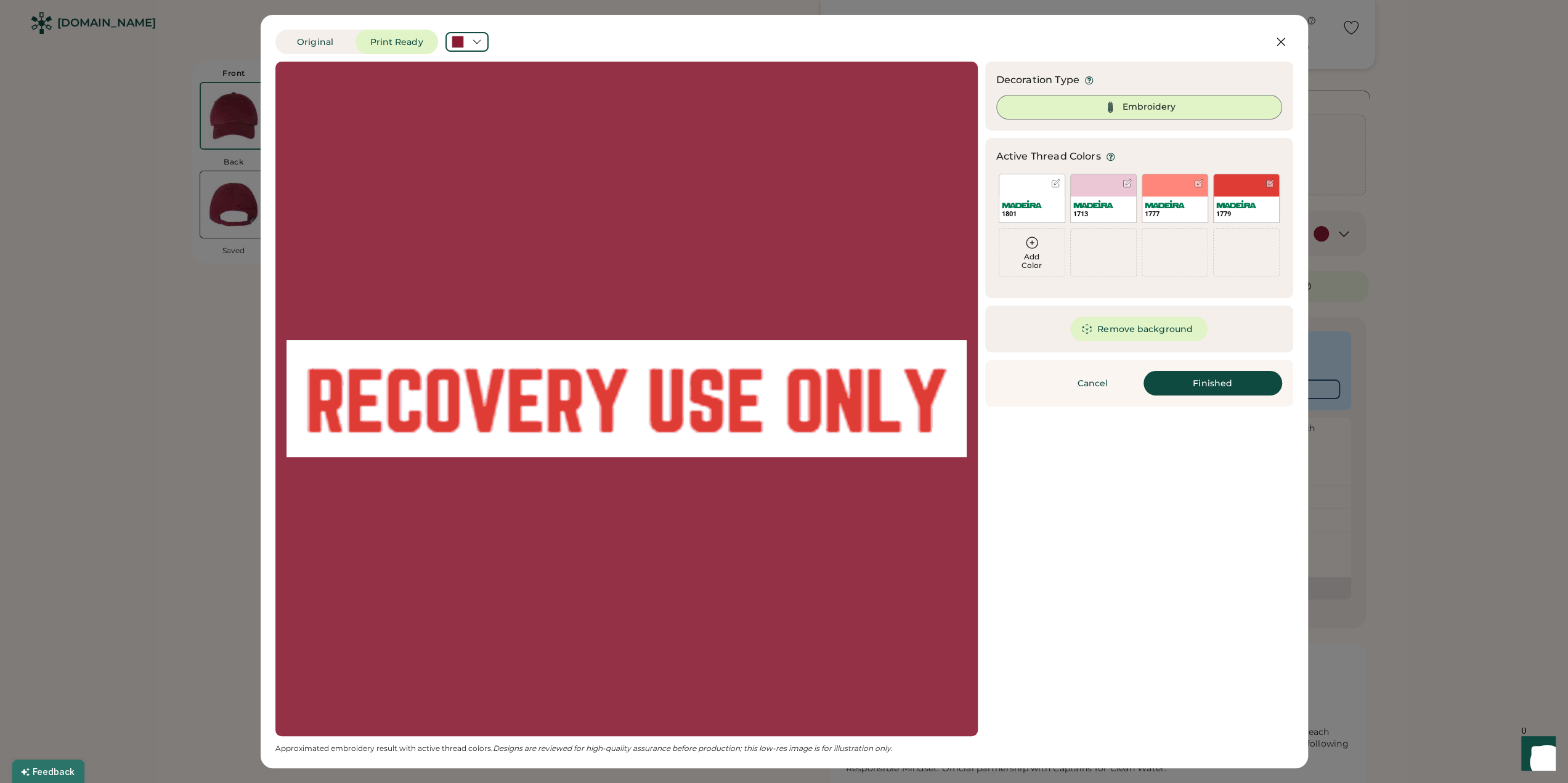
scroll to position [0, 0]
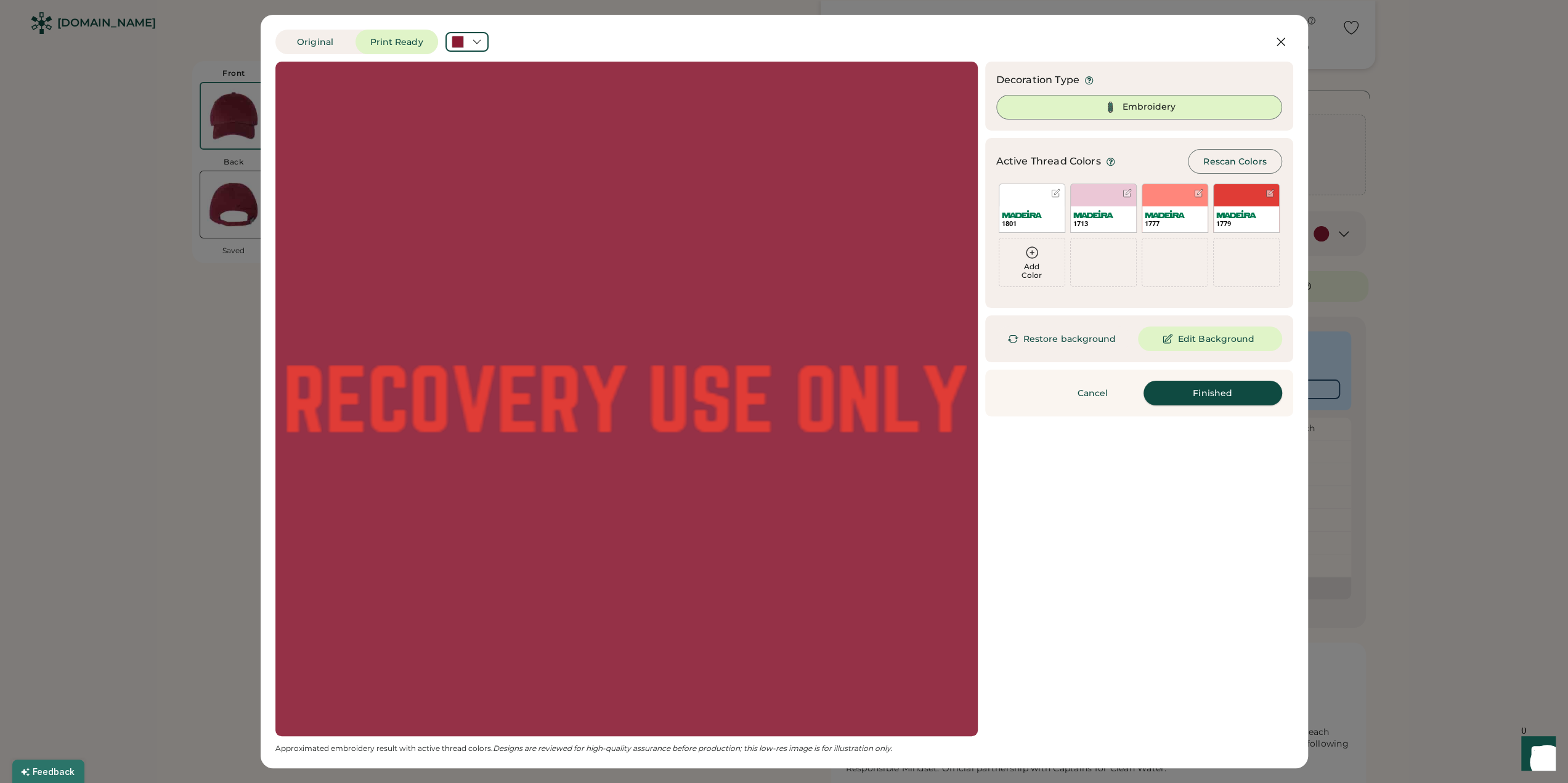
click at [1200, 397] on button "Finished" at bounding box center [1212, 393] width 138 height 25
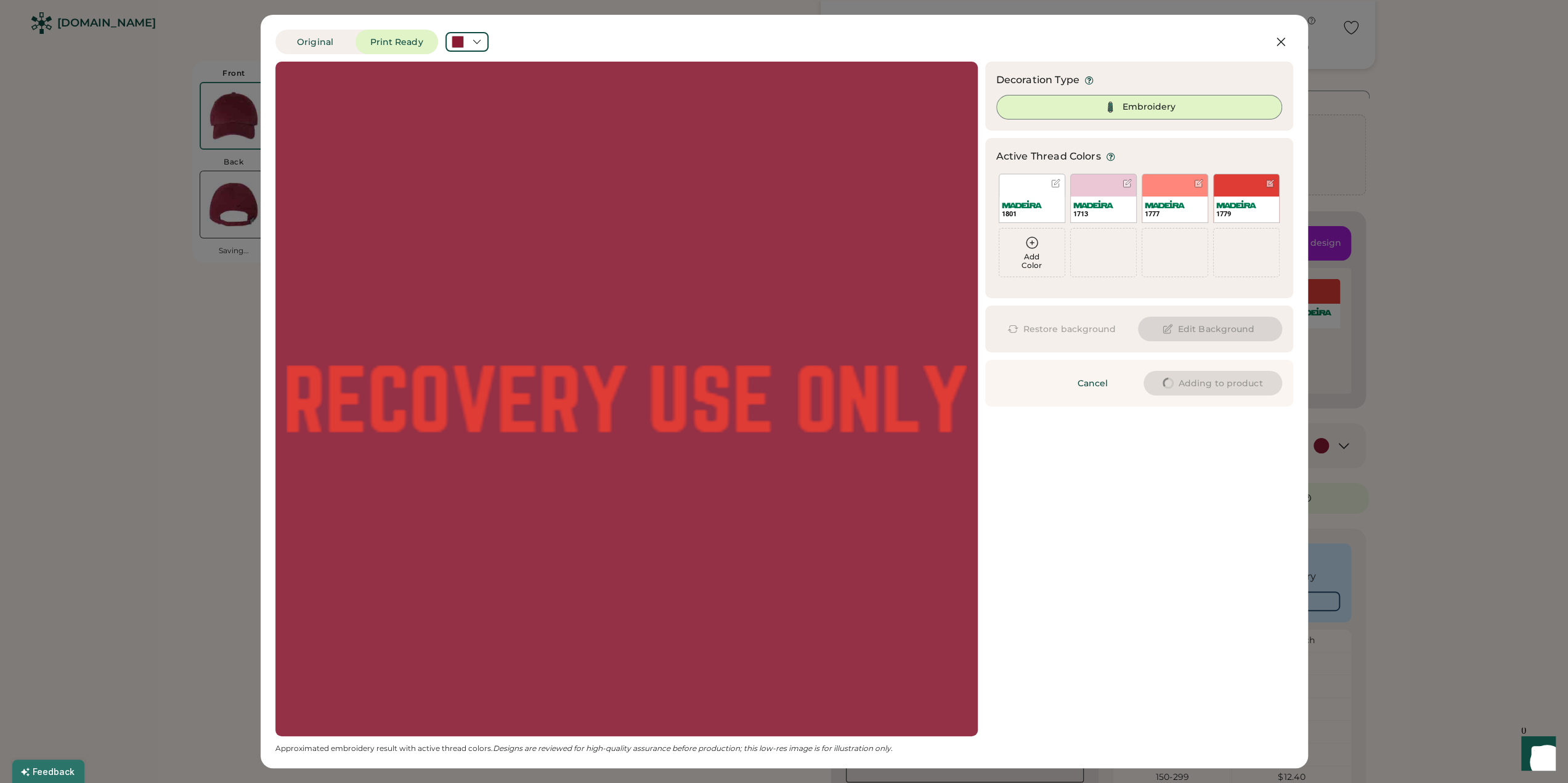
type input "****"
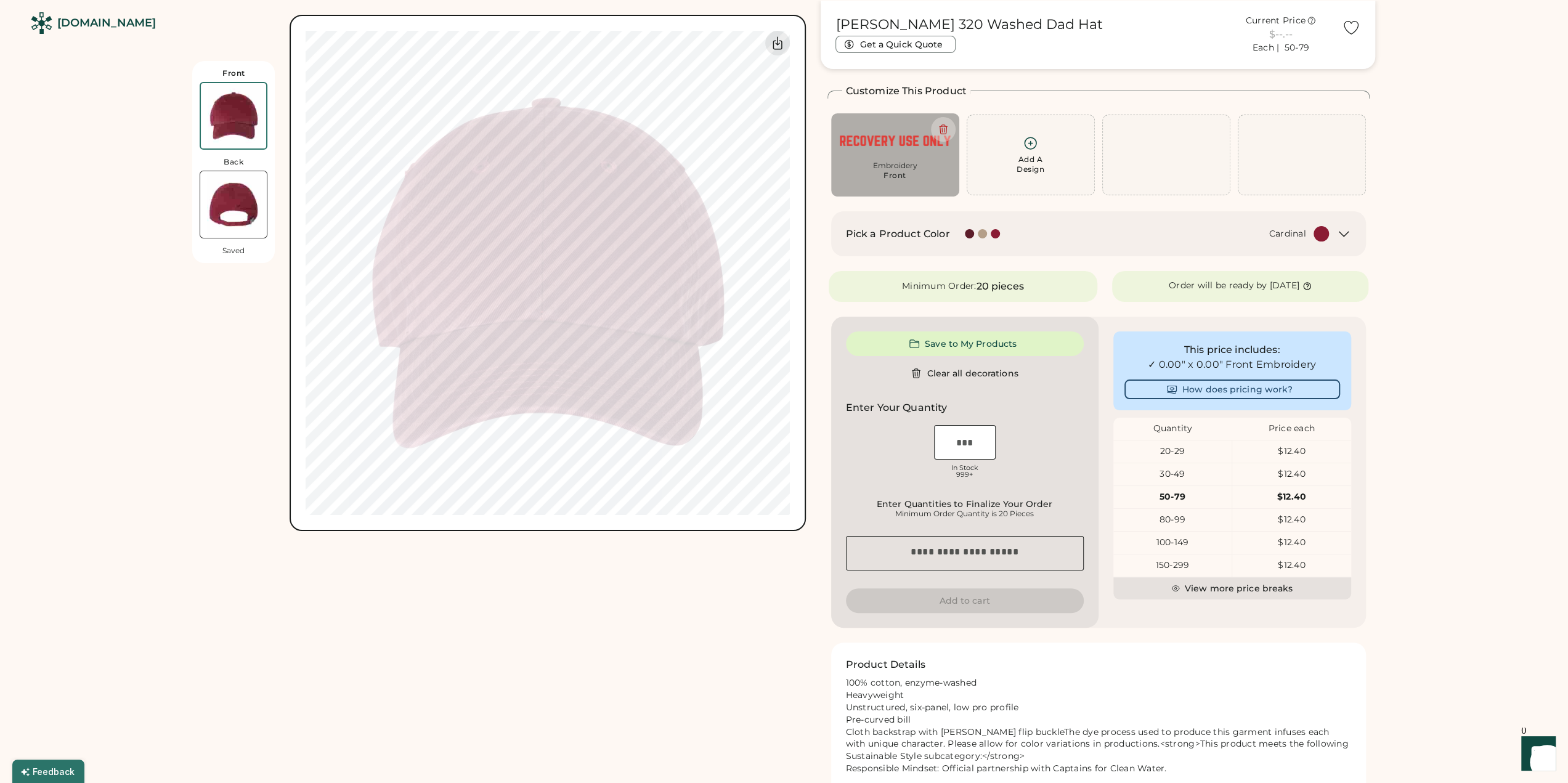
type input "****"
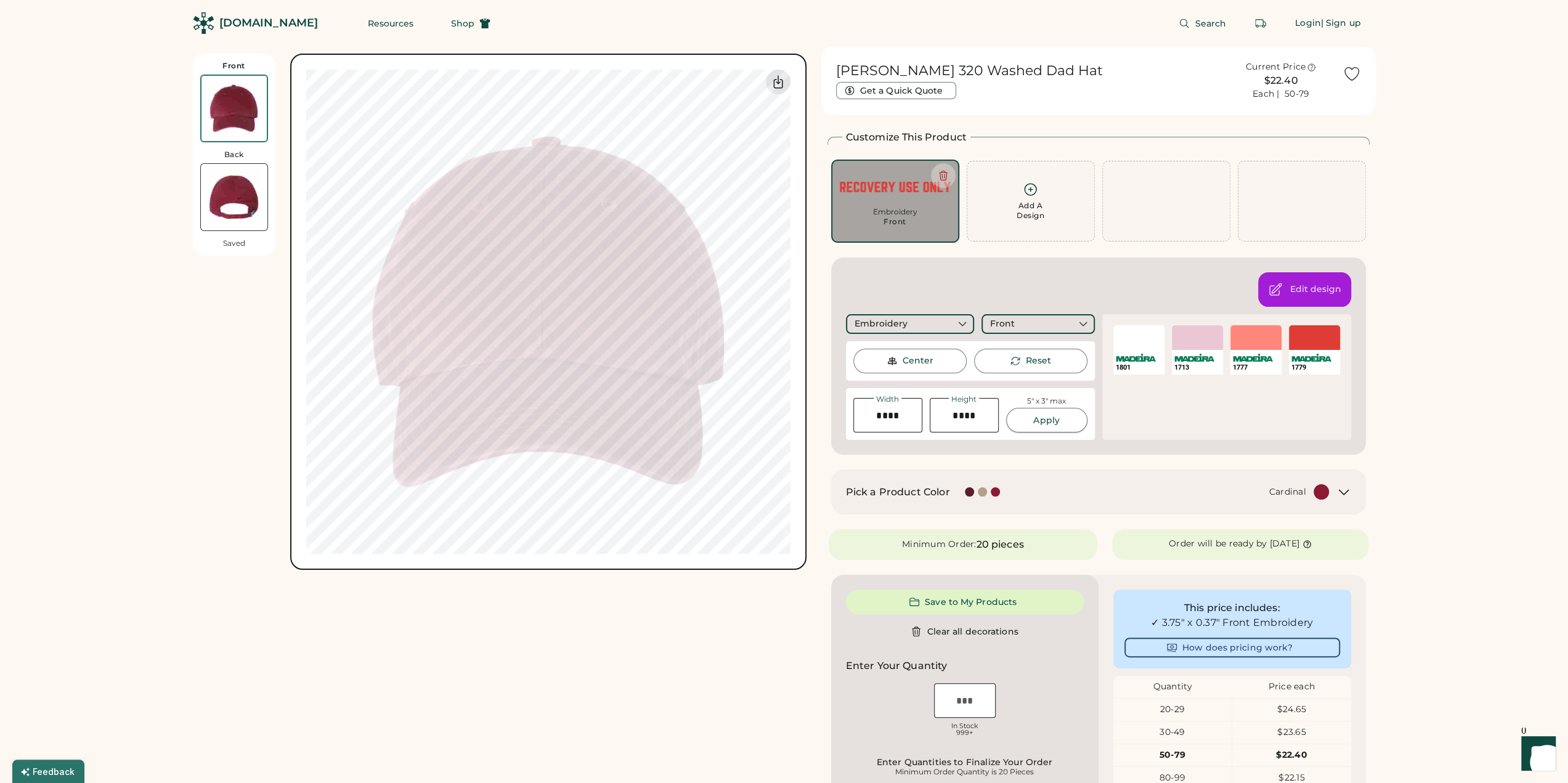
click at [1036, 418] on button "Apply" at bounding box center [1047, 420] width 82 height 25
click at [985, 601] on button "Save to My Products" at bounding box center [965, 602] width 238 height 25
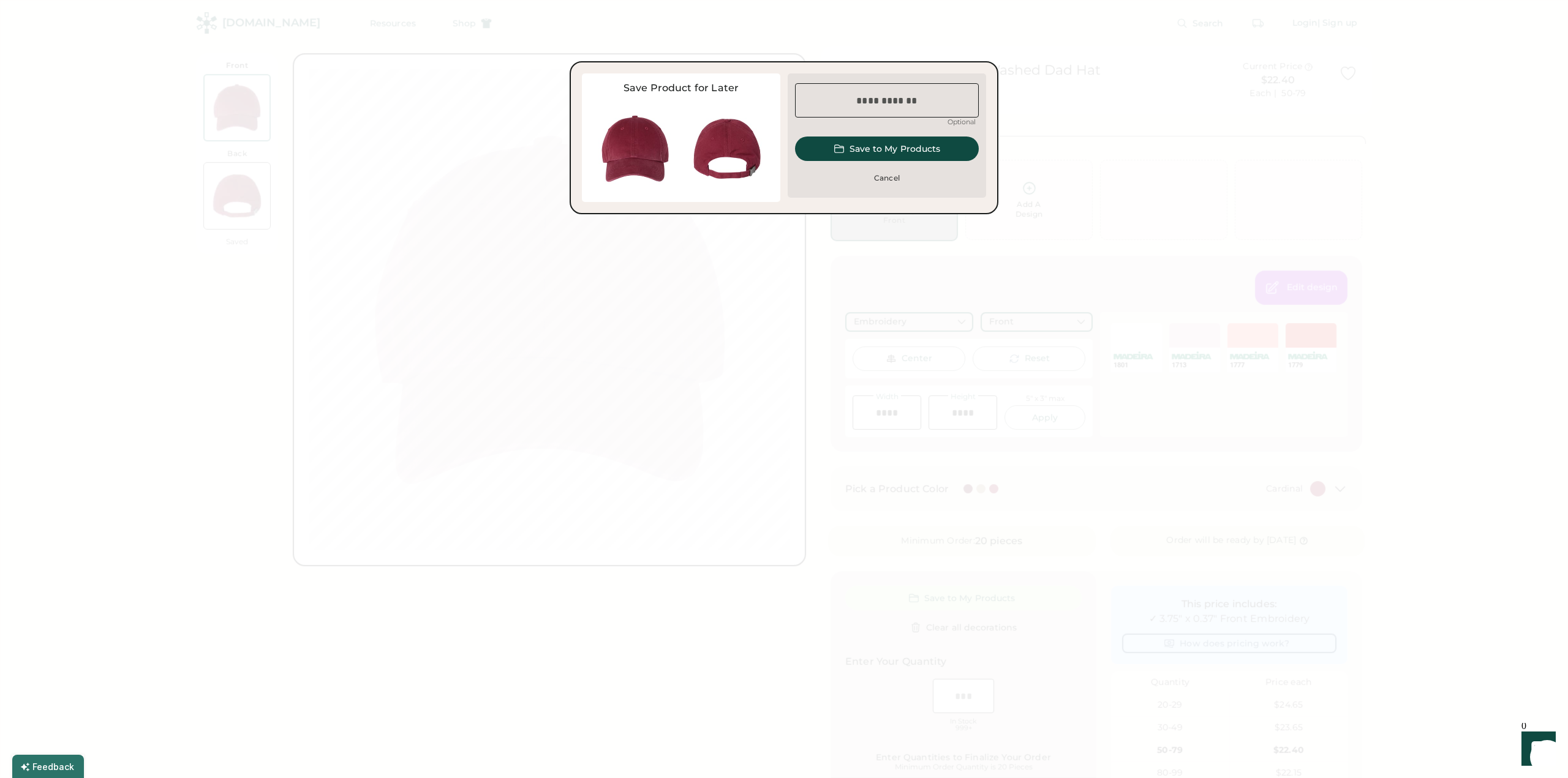
click at [950, 275] on div at bounding box center [784, 389] width 1568 height 778
click at [891, 179] on button "Cancel" at bounding box center [886, 178] width 183 height 25
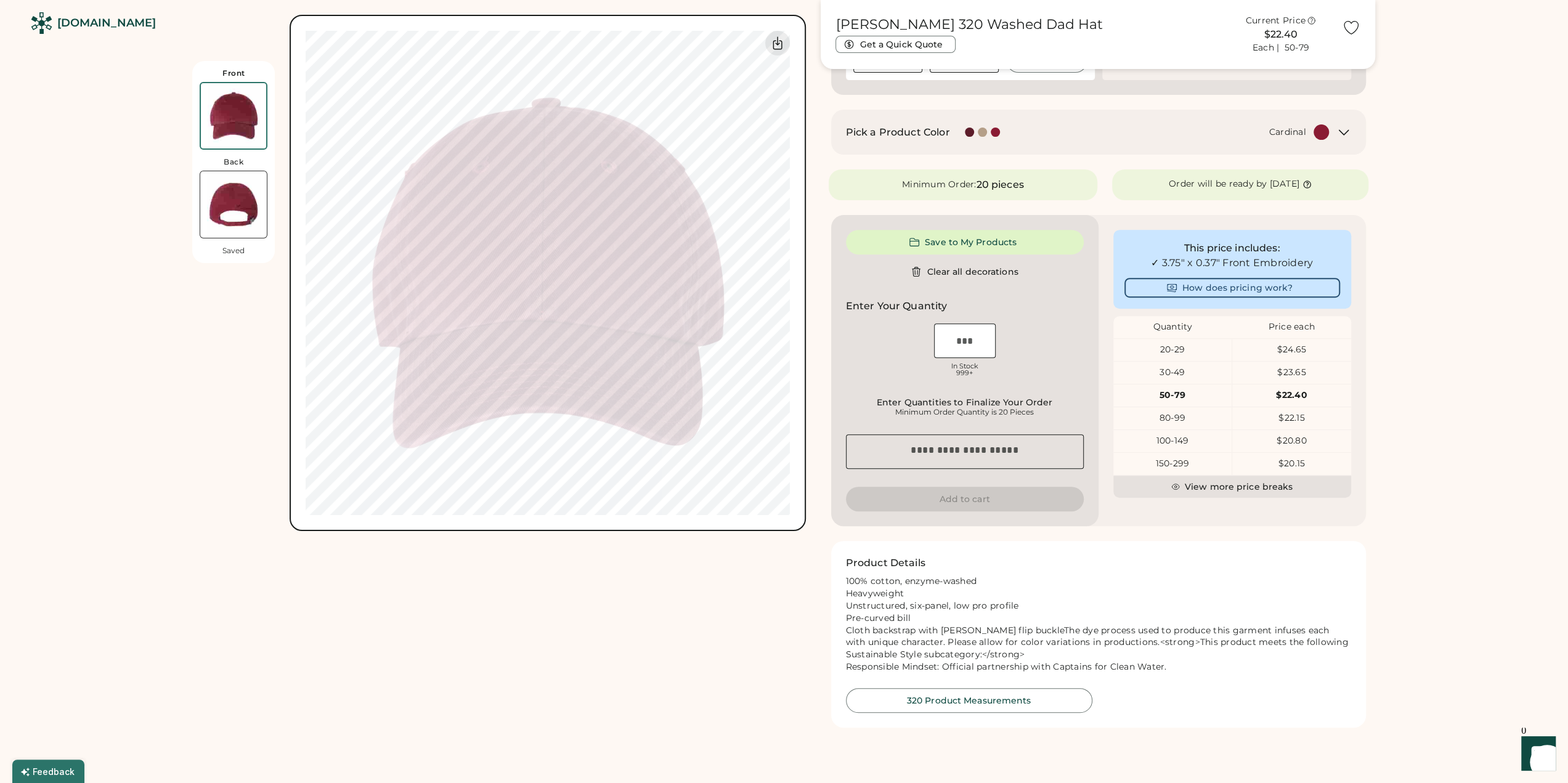
scroll to position [370, 0]
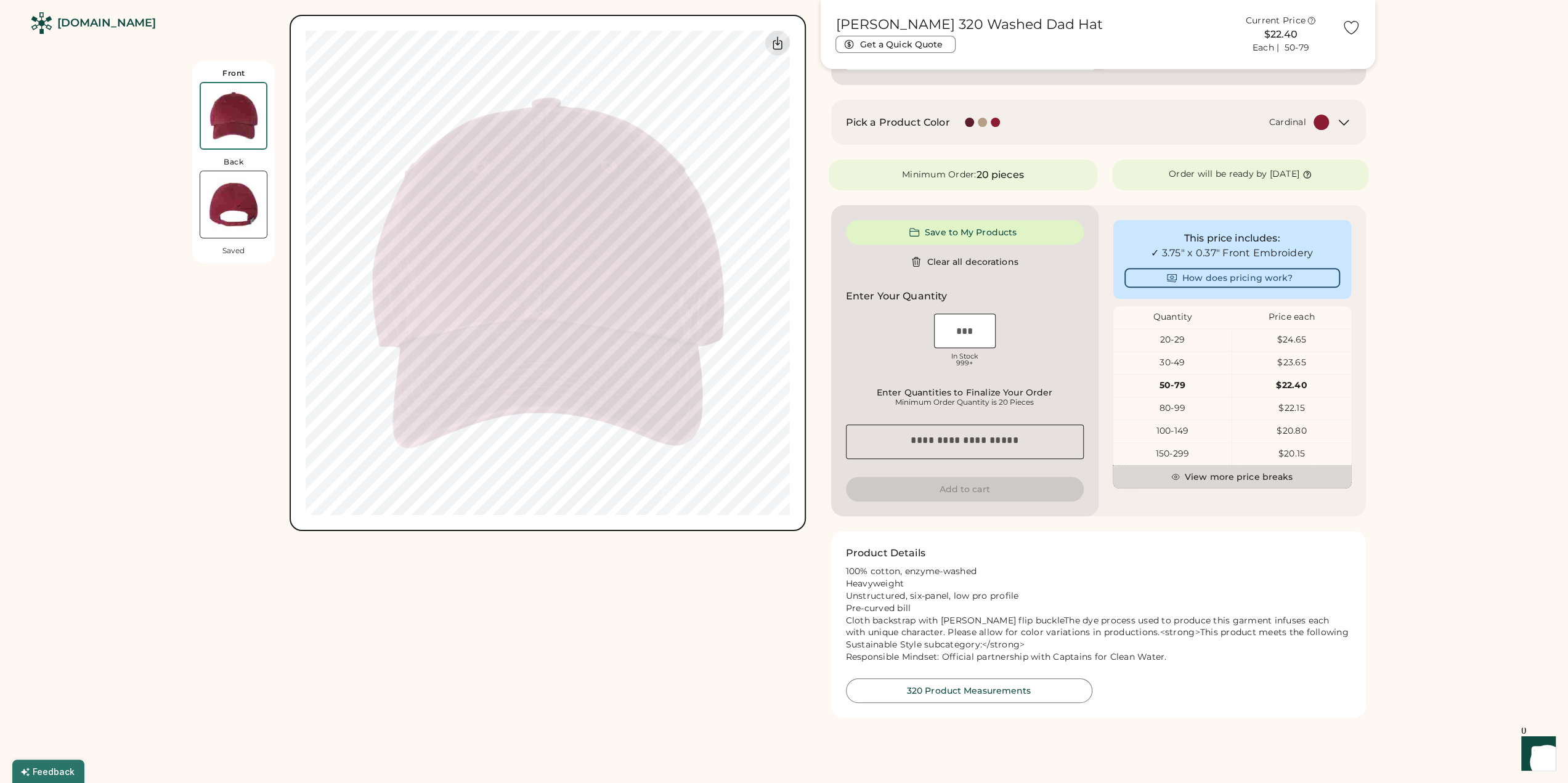
click at [1240, 483] on button "View more price breaks" at bounding box center [1232, 477] width 238 height 22
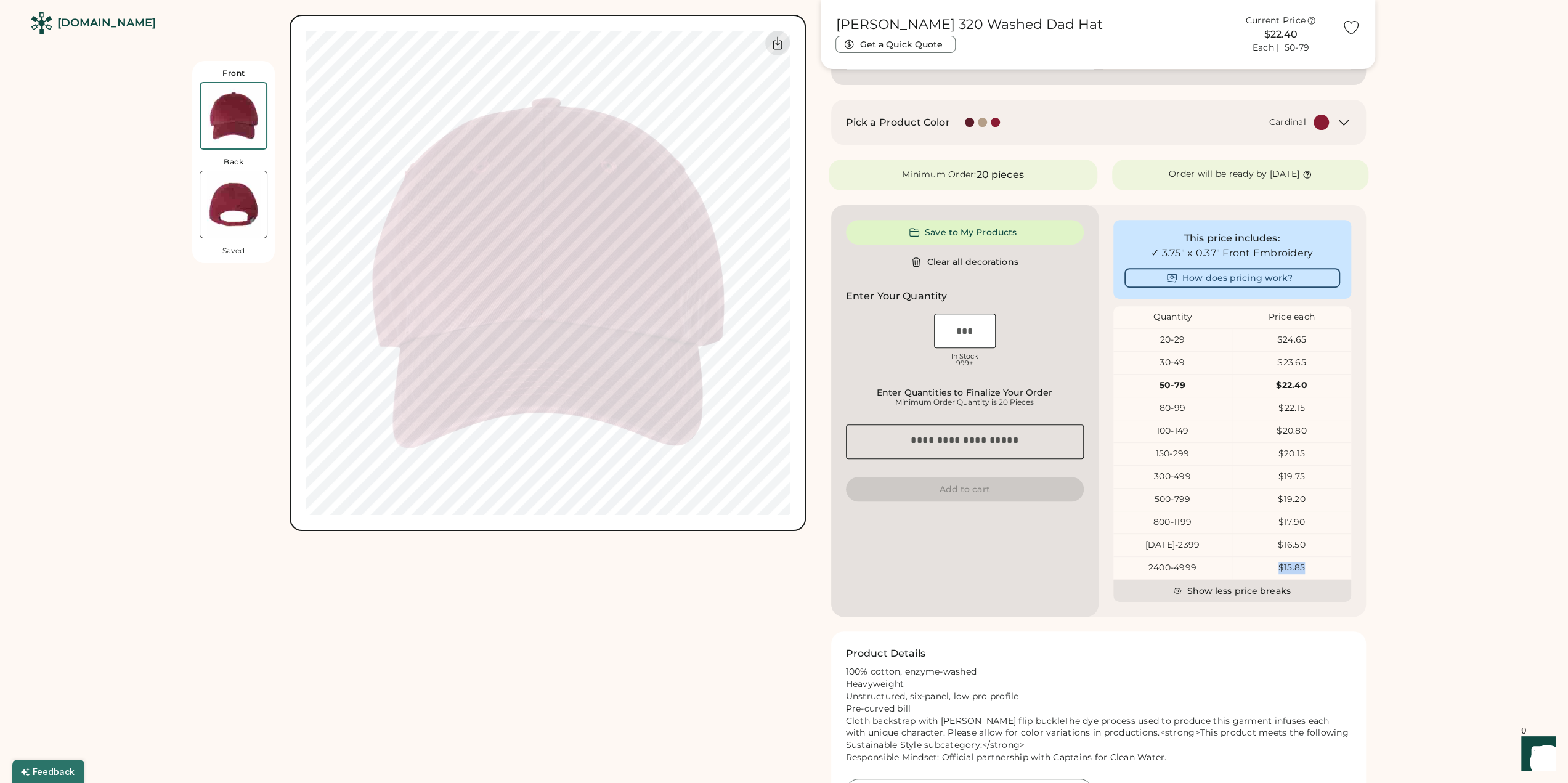
drag, startPoint x: 1309, startPoint y: 565, endPoint x: 1250, endPoint y: 564, distance: 59.0
click at [1248, 564] on div "$15.85" at bounding box center [1291, 568] width 119 height 12
drag, startPoint x: 1306, startPoint y: 518, endPoint x: 1303, endPoint y: 511, distance: 7.6
click at [1305, 517] on div "$17.90" at bounding box center [1291, 523] width 119 height 12
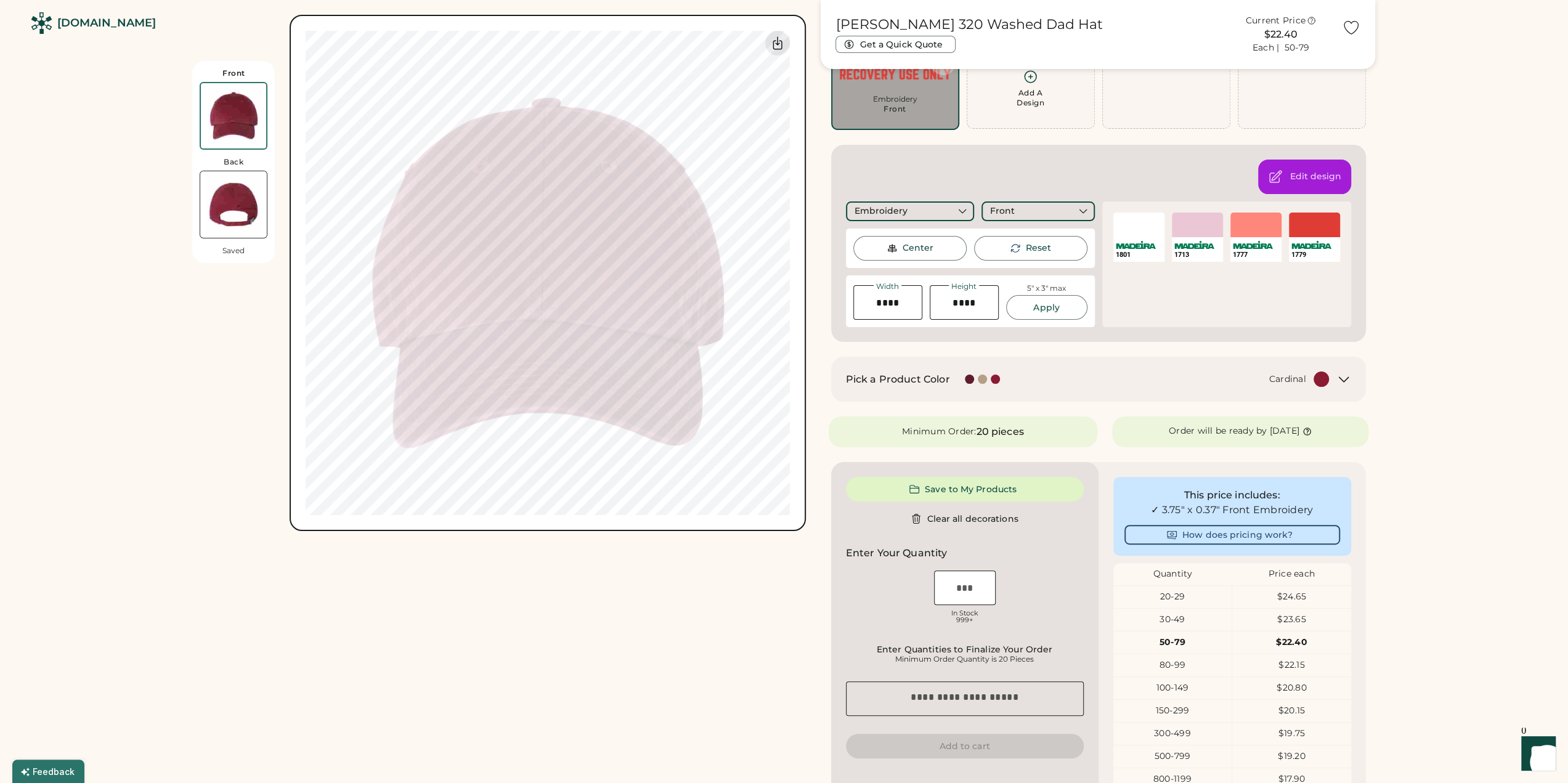
scroll to position [123, 0]
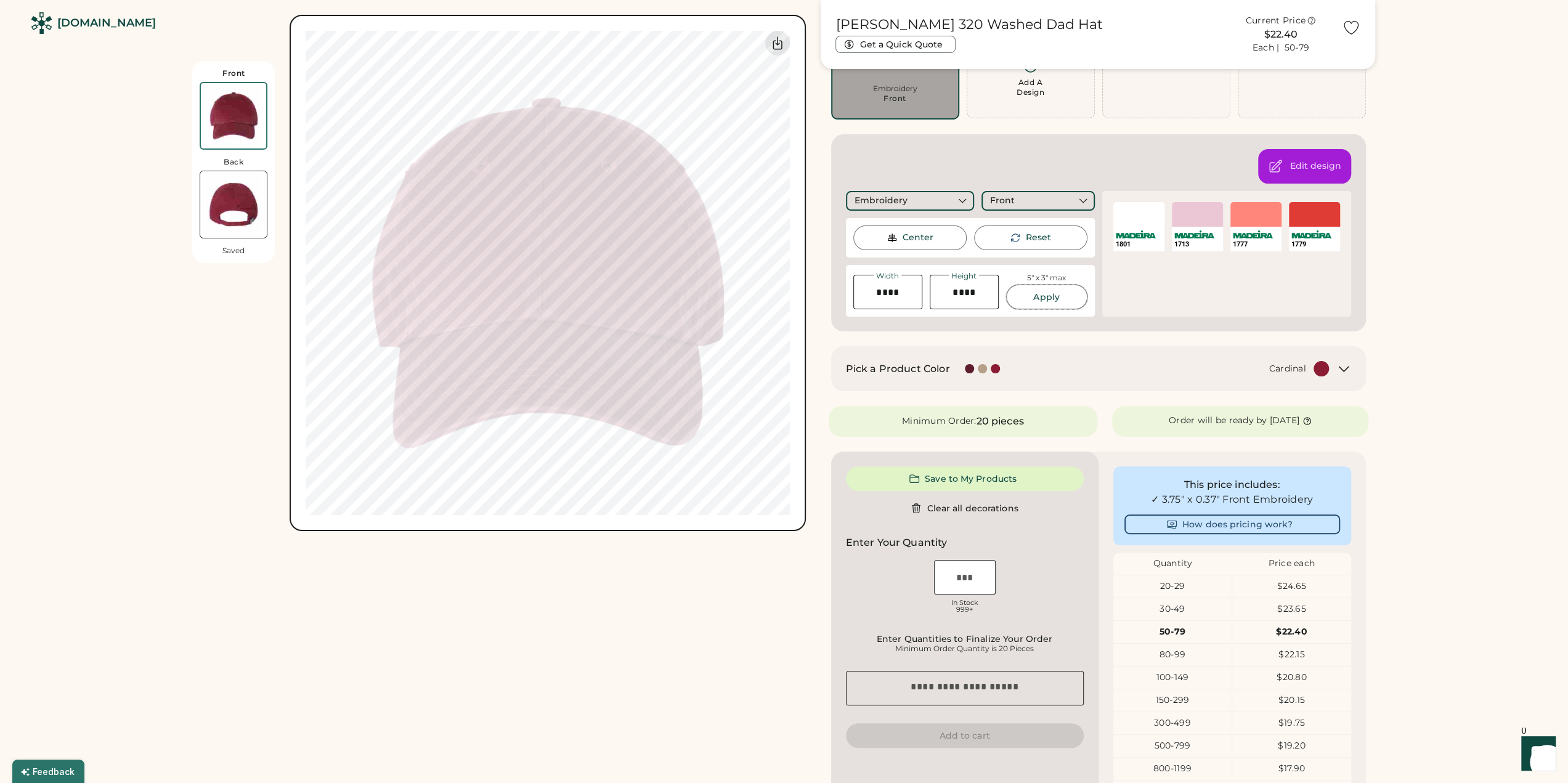
click at [1059, 289] on button "Apply" at bounding box center [1047, 297] width 82 height 25
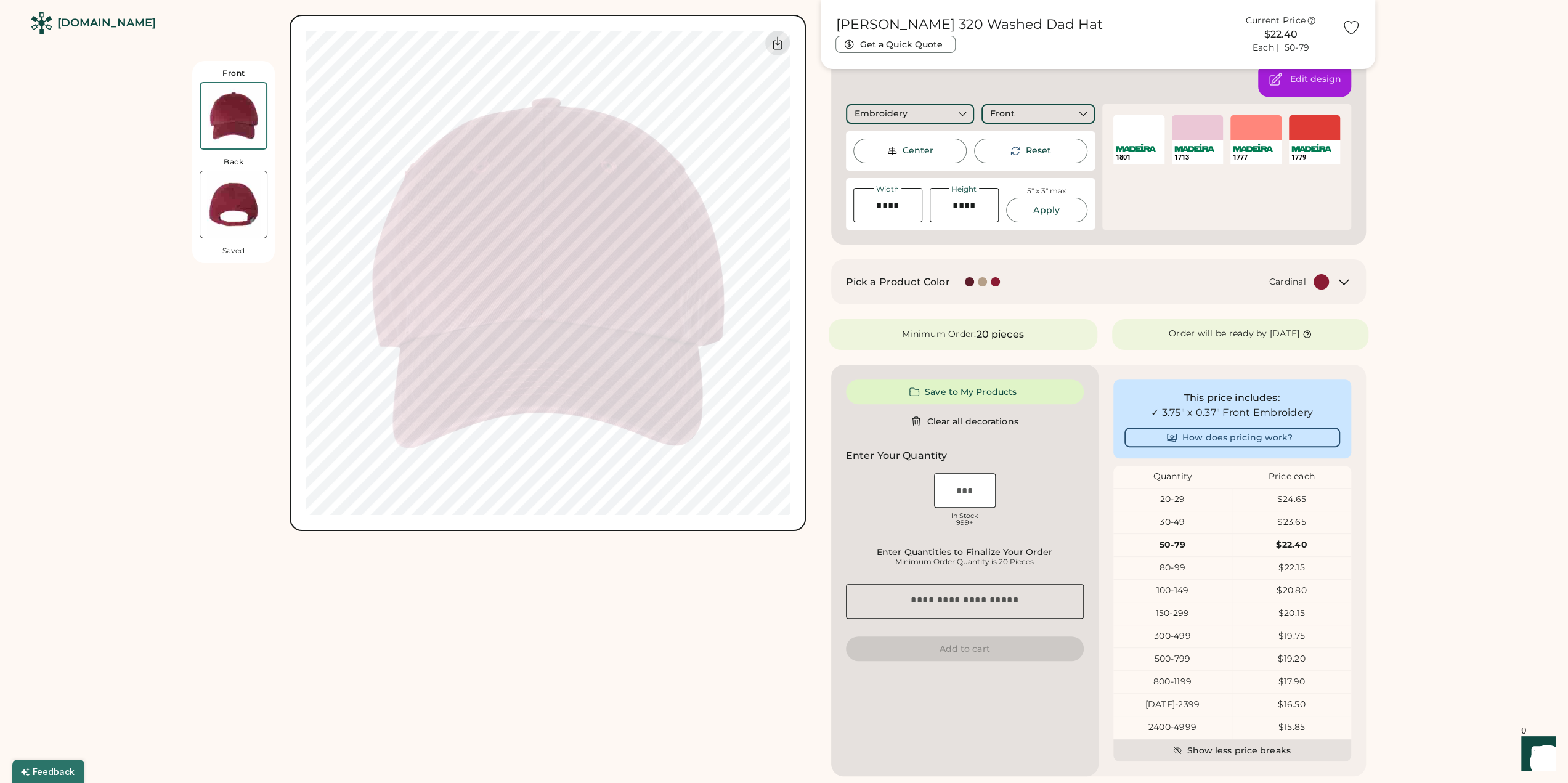
scroll to position [247, 0]
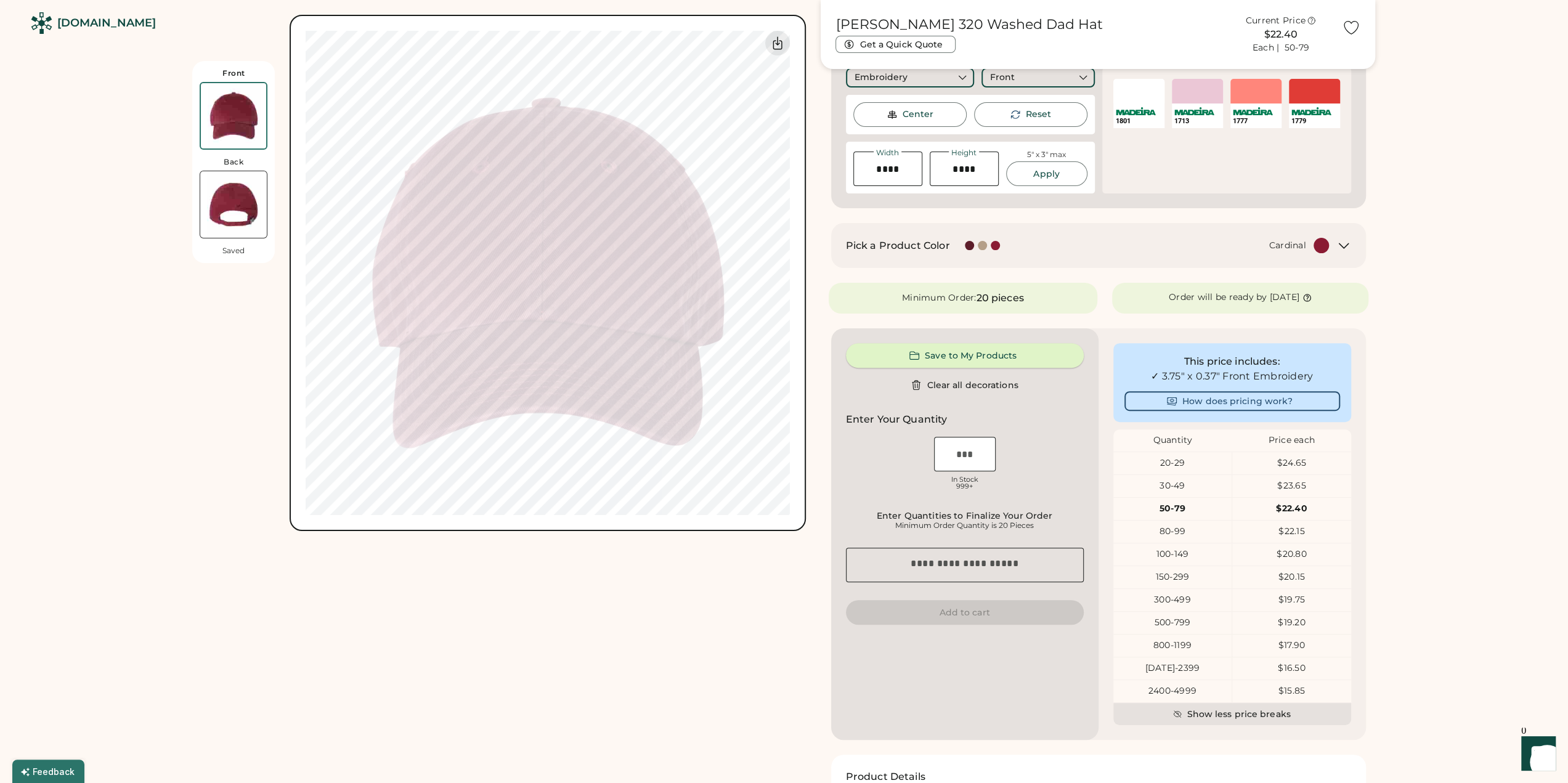
click at [993, 365] on button "Save to My Products" at bounding box center [965, 356] width 238 height 25
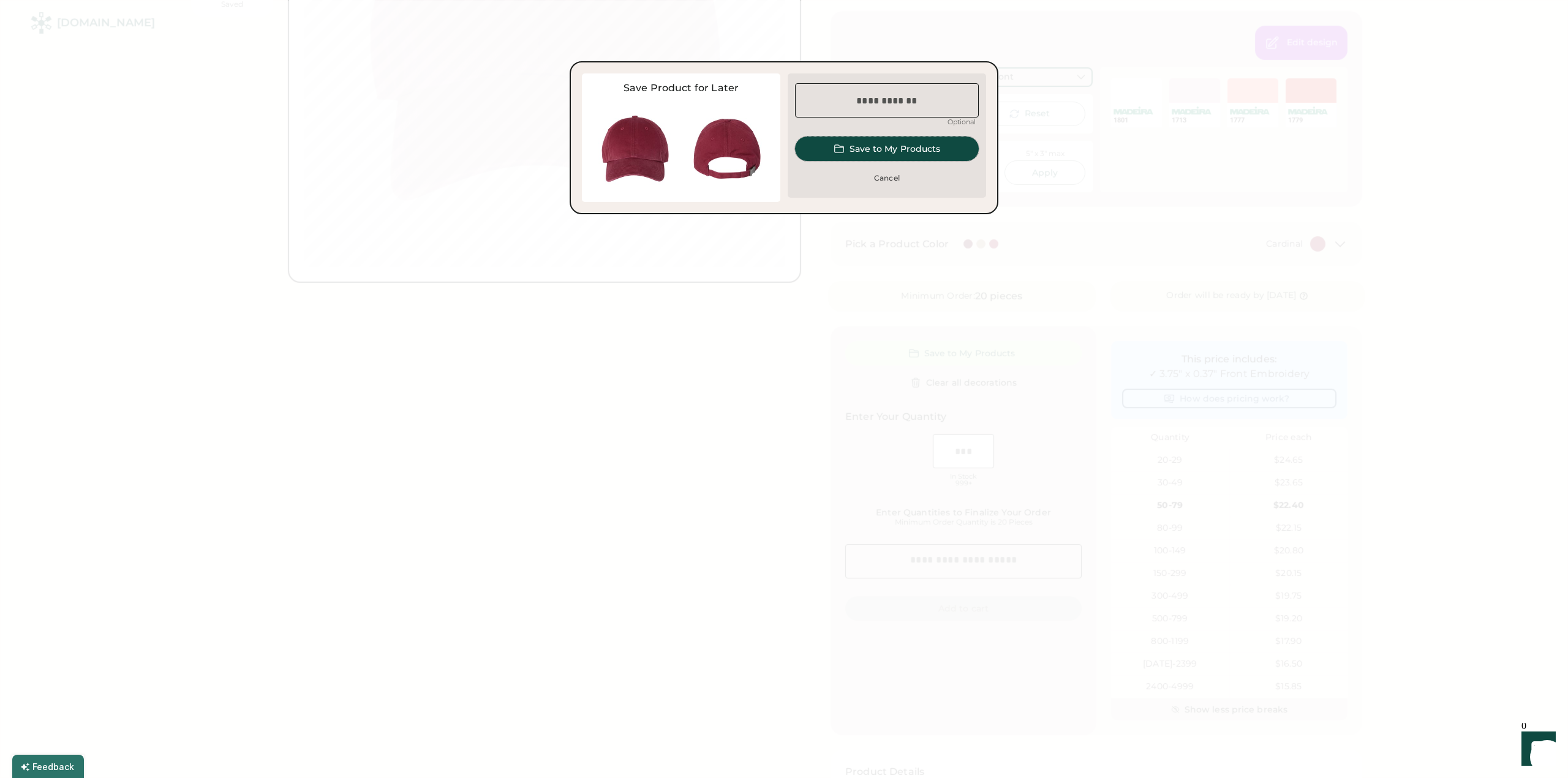
click at [934, 147] on button "Save to My Products" at bounding box center [886, 149] width 183 height 25
click at [920, 98] on input "input" at bounding box center [886, 101] width 183 height 35
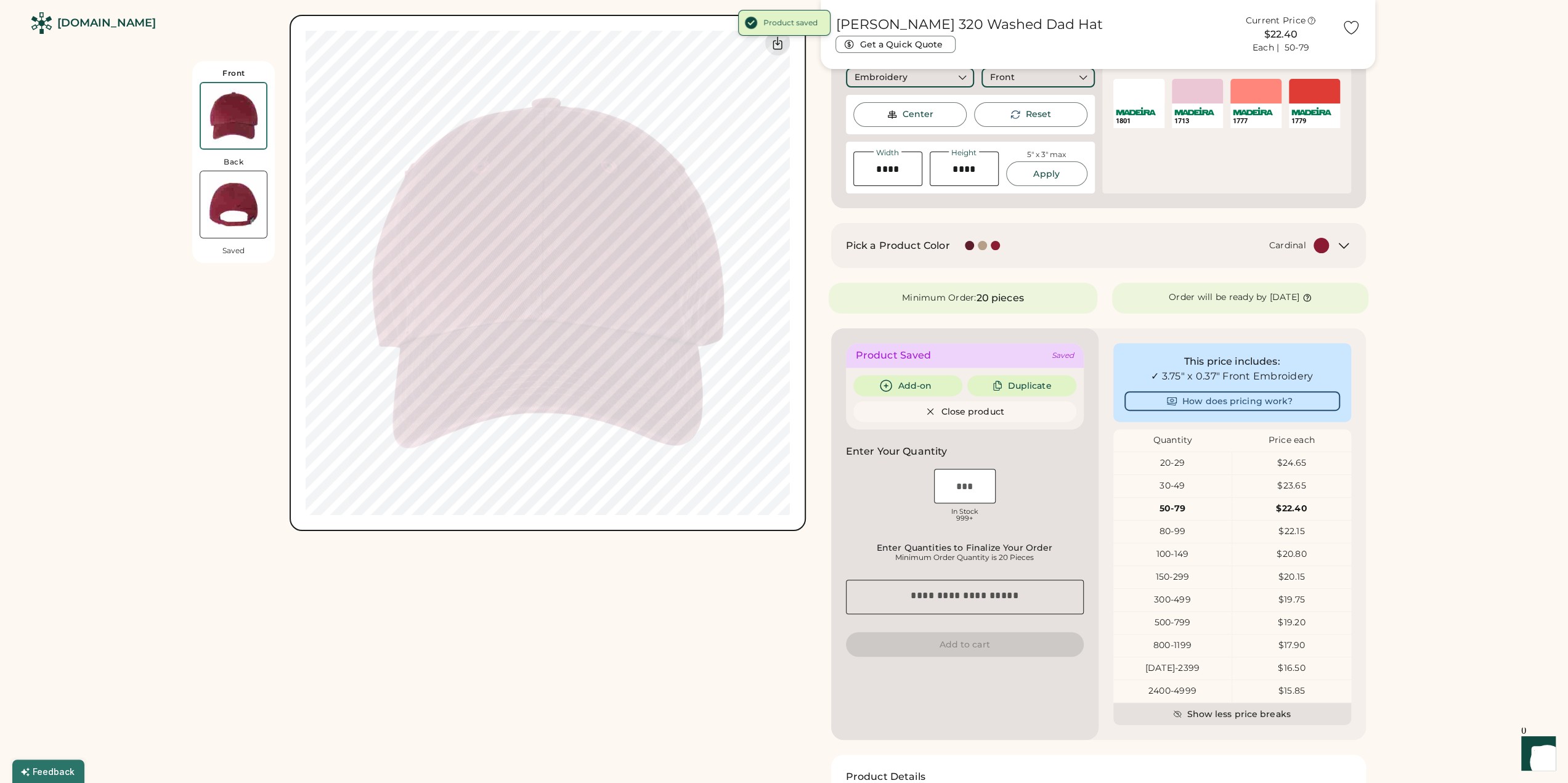
scroll to position [0, 0]
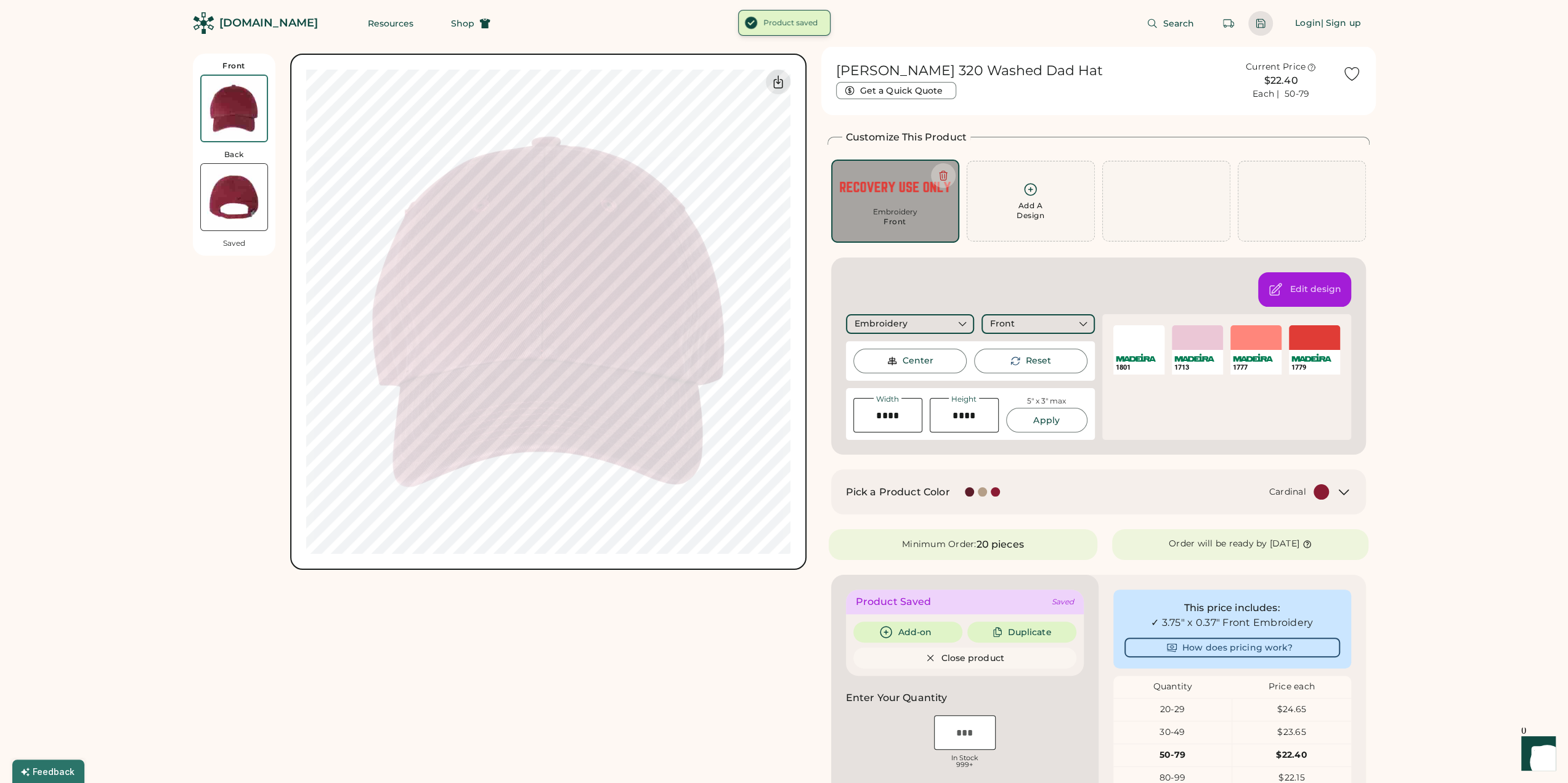
click at [1256, 20] on div at bounding box center [1260, 23] width 11 height 11
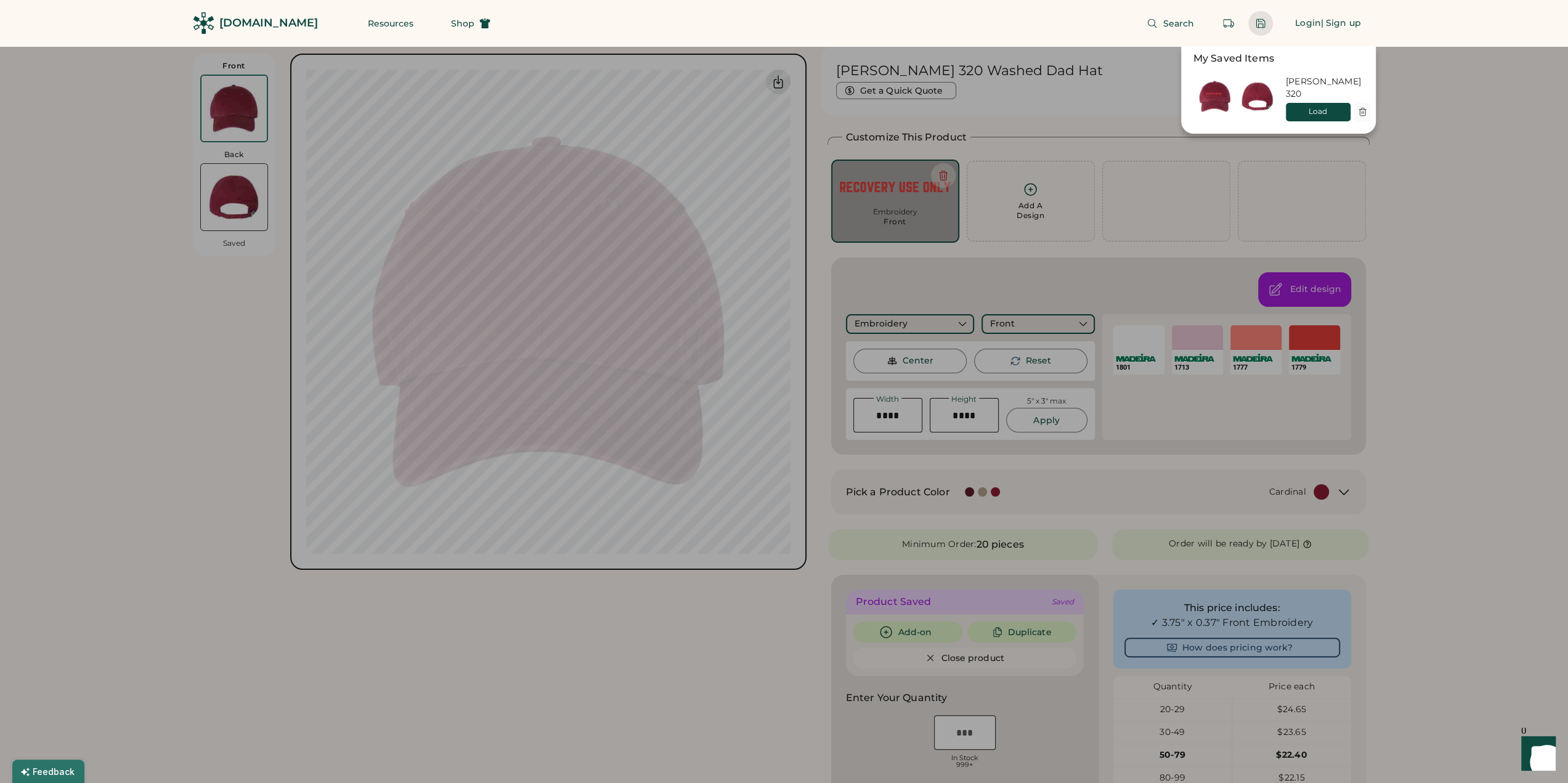
click at [1299, 107] on div "Load" at bounding box center [1318, 112] width 50 height 11
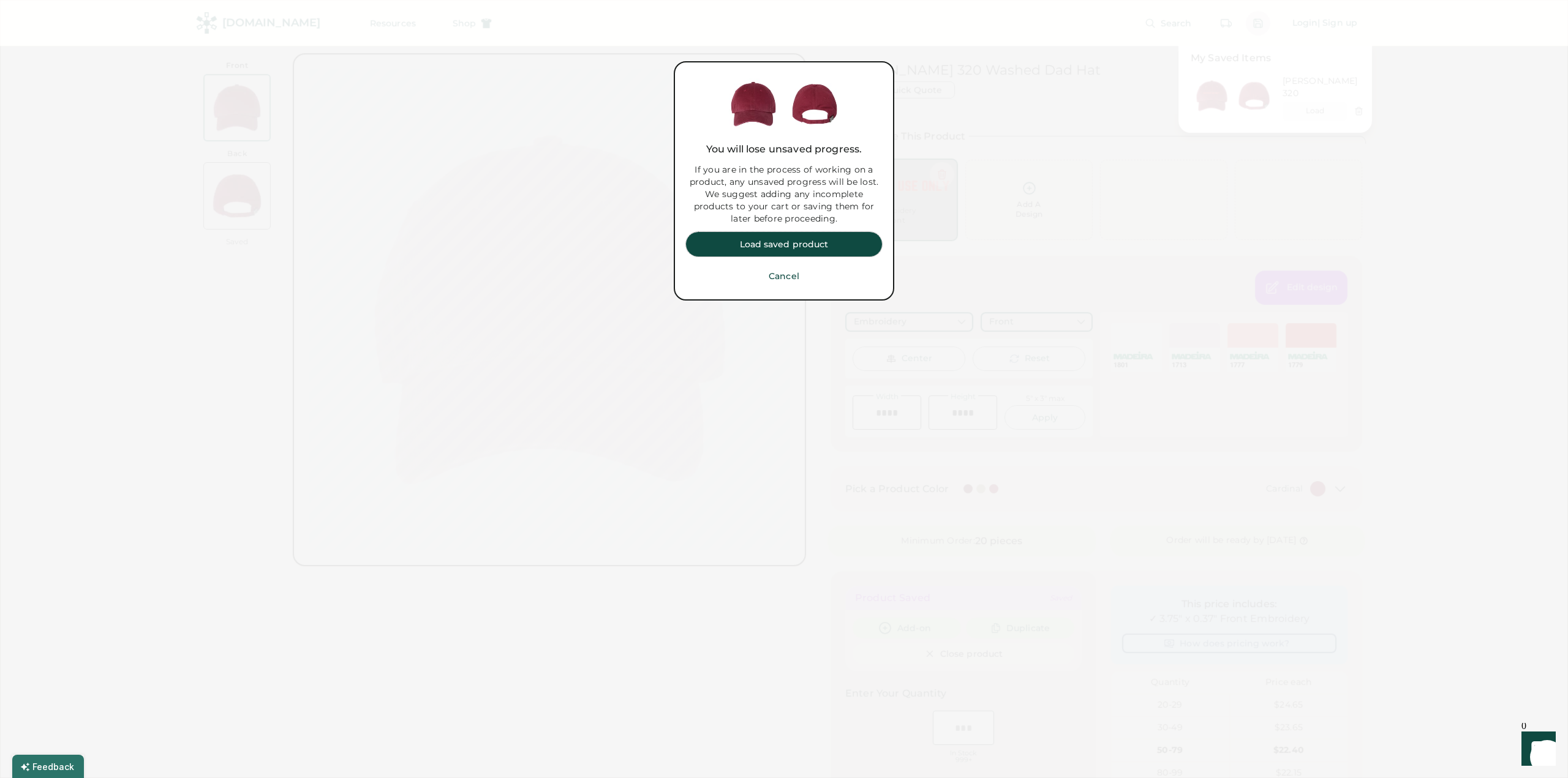
click at [800, 247] on button "Load saved product" at bounding box center [783, 244] width 196 height 25
drag, startPoint x: 1243, startPoint y: 101, endPoint x: 1201, endPoint y: 110, distance: 43.0
click at [1242, 101] on div at bounding box center [784, 389] width 1568 height 778
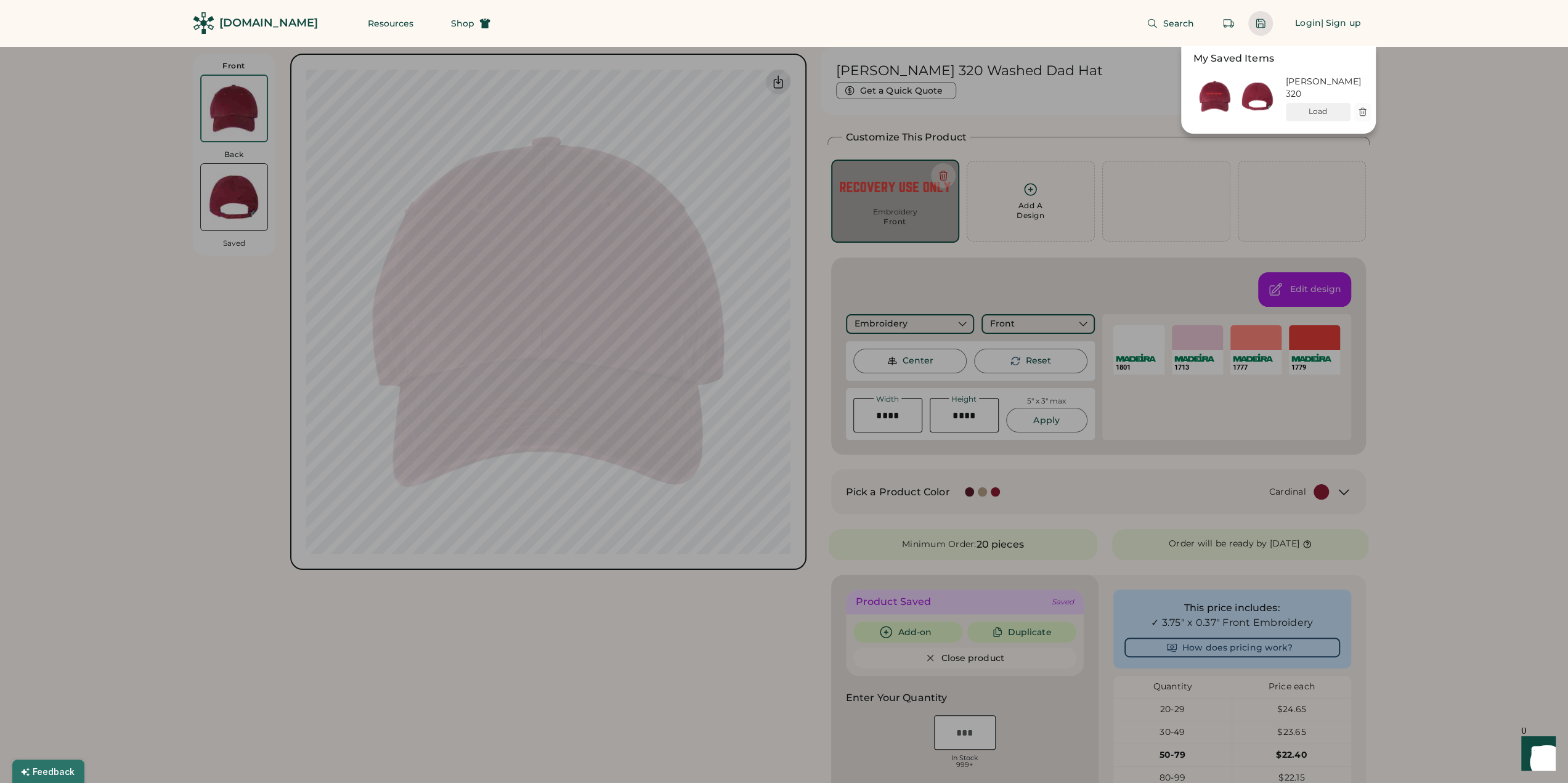
click at [1220, 87] on img at bounding box center [1215, 96] width 42 height 46
click at [1470, 285] on div at bounding box center [784, 391] width 1568 height 783
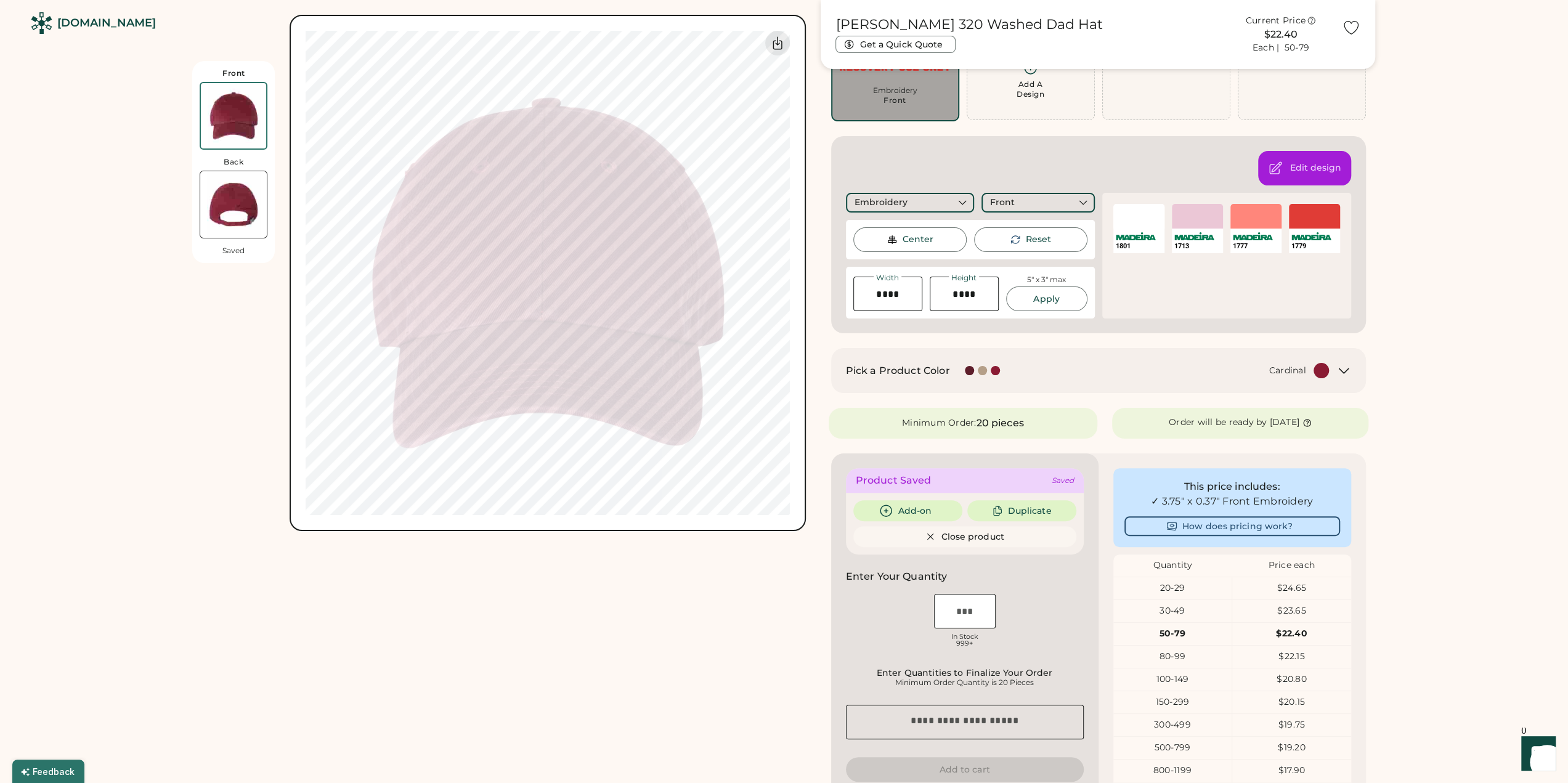
scroll to position [185, 0]
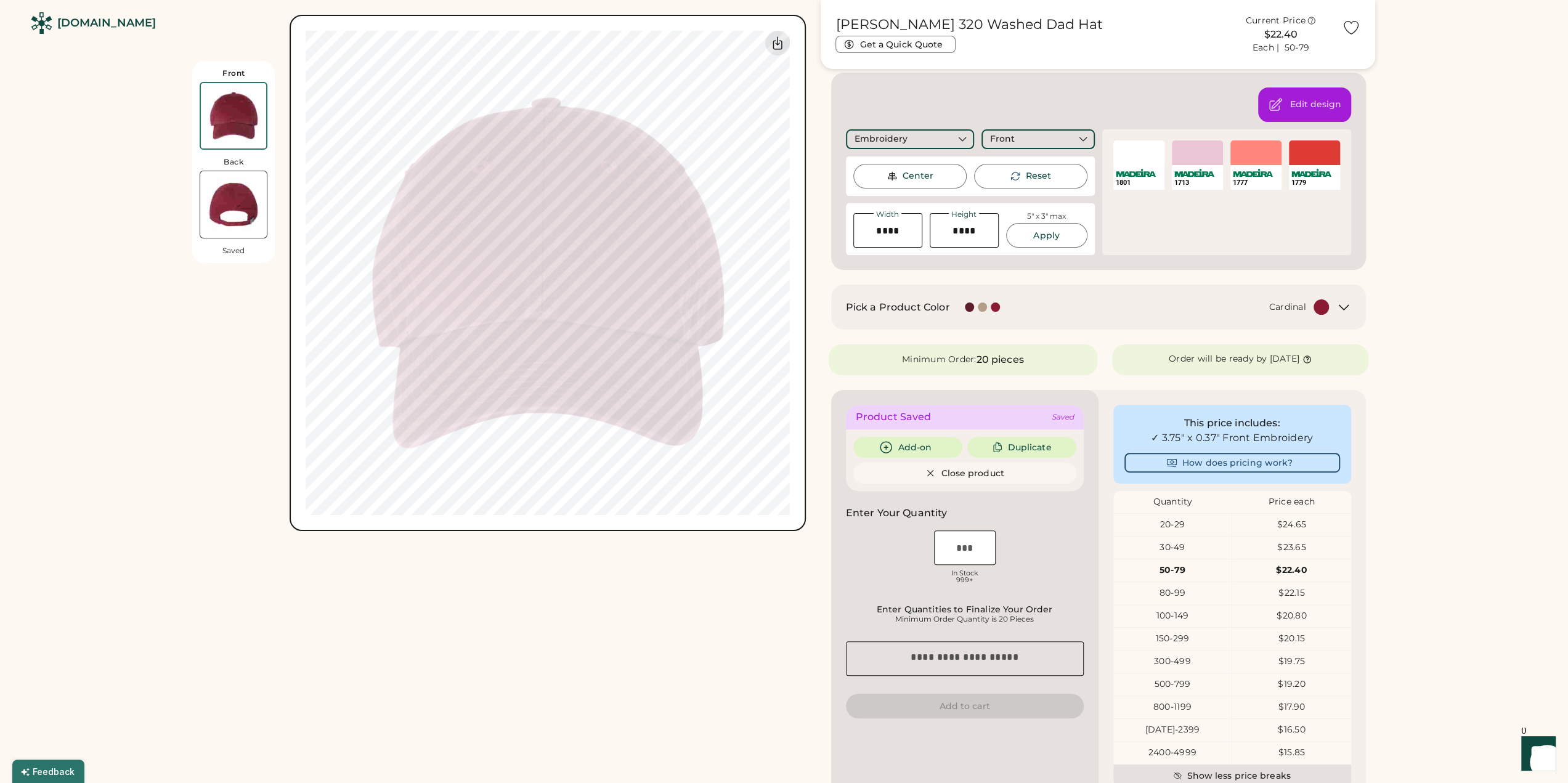
click at [1045, 353] on div "Minimum Order: 20 pieces" at bounding box center [964, 359] width 269 height 31
drag, startPoint x: 1045, startPoint y: 353, endPoint x: 1126, endPoint y: 369, distance: 82.6
click at [1045, 354] on div "Minimum Order: 20 pieces" at bounding box center [964, 359] width 269 height 31
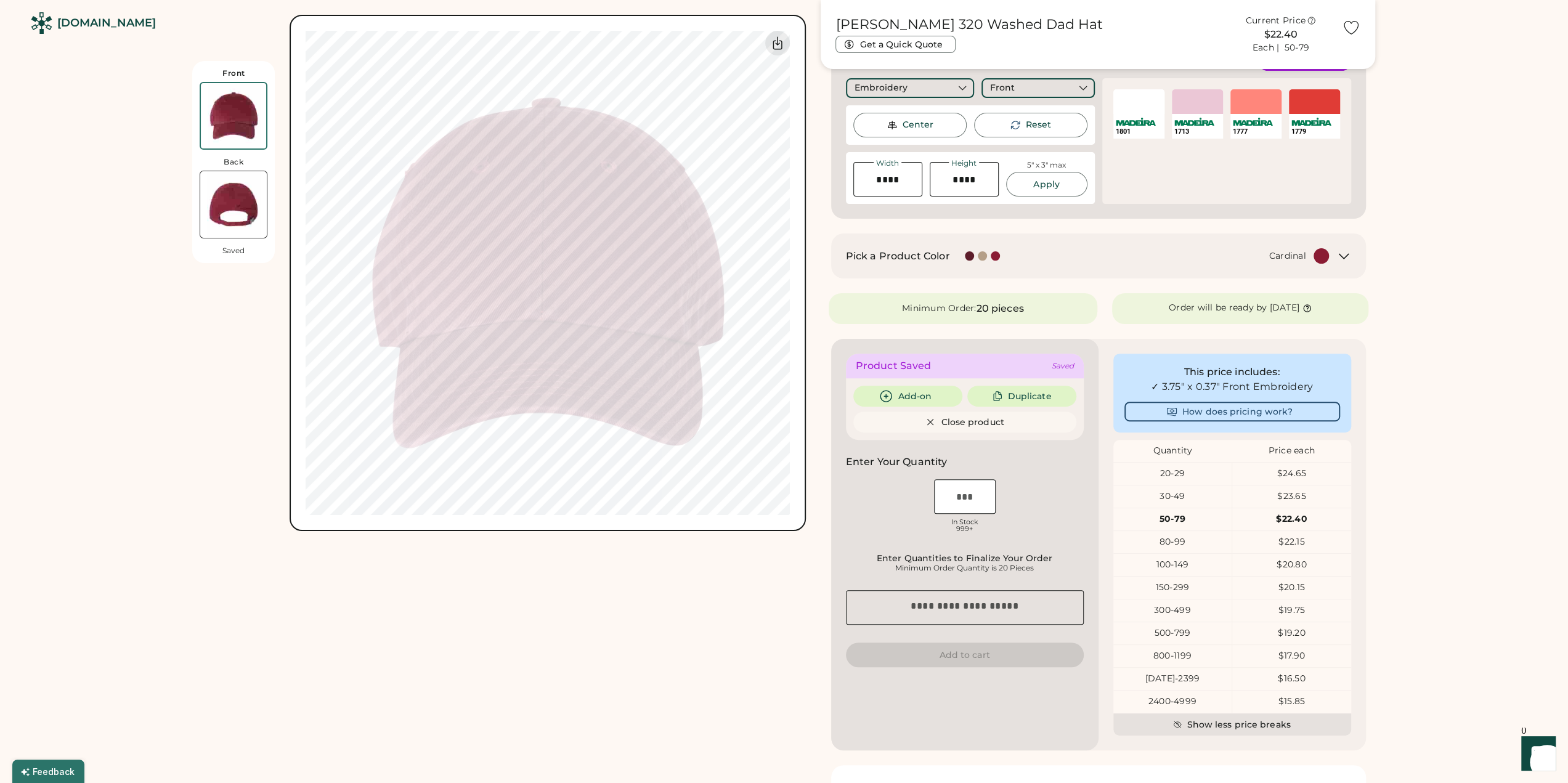
scroll to position [247, 0]
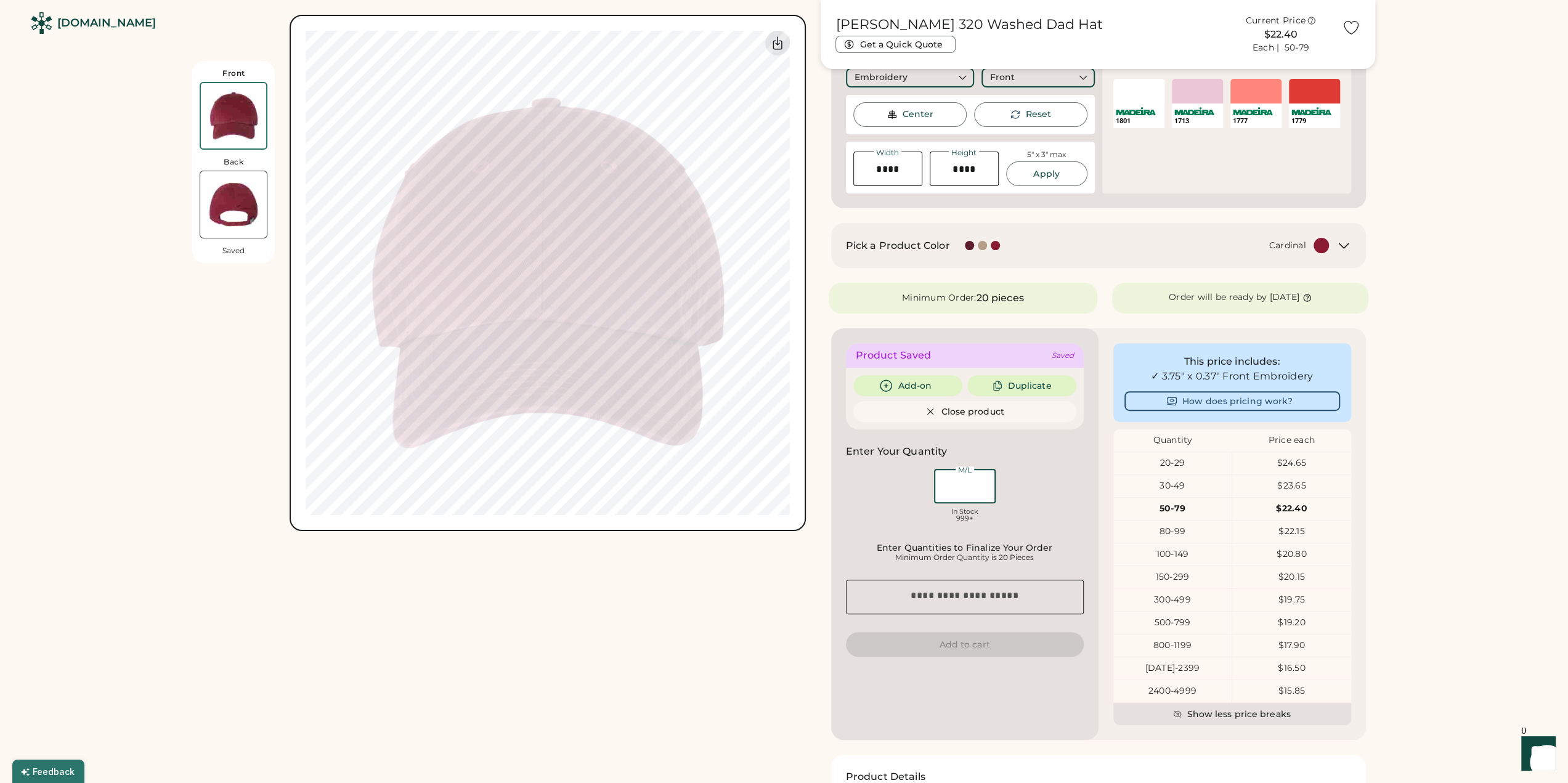
click at [971, 481] on input "input" at bounding box center [964, 486] width 61 height 35
type input "***"
click at [1043, 486] on div "M/L In Stock 999+" at bounding box center [965, 497] width 238 height 61
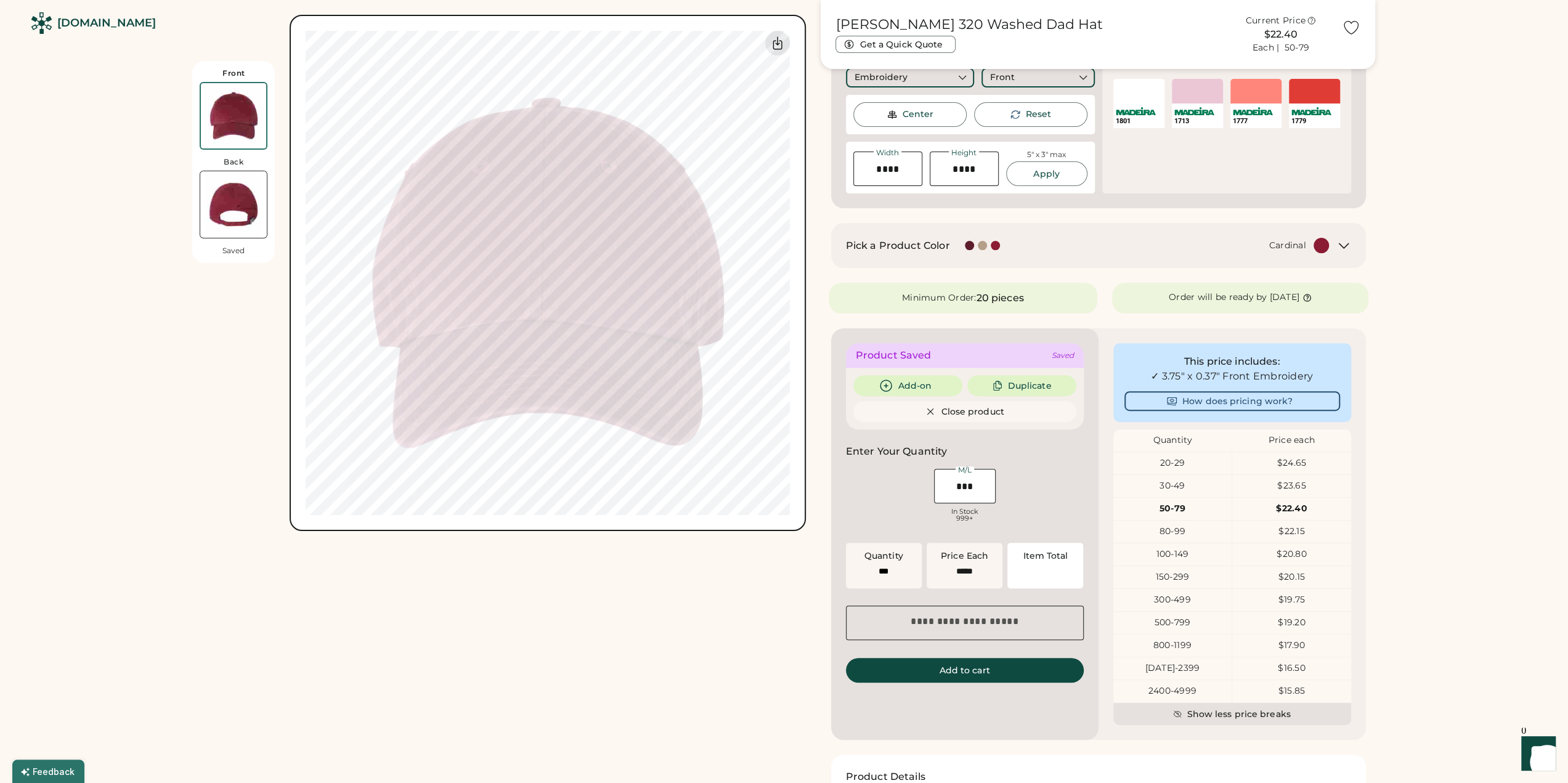
type input "******"
click at [1007, 666] on button "Add to cart" at bounding box center [965, 670] width 238 height 25
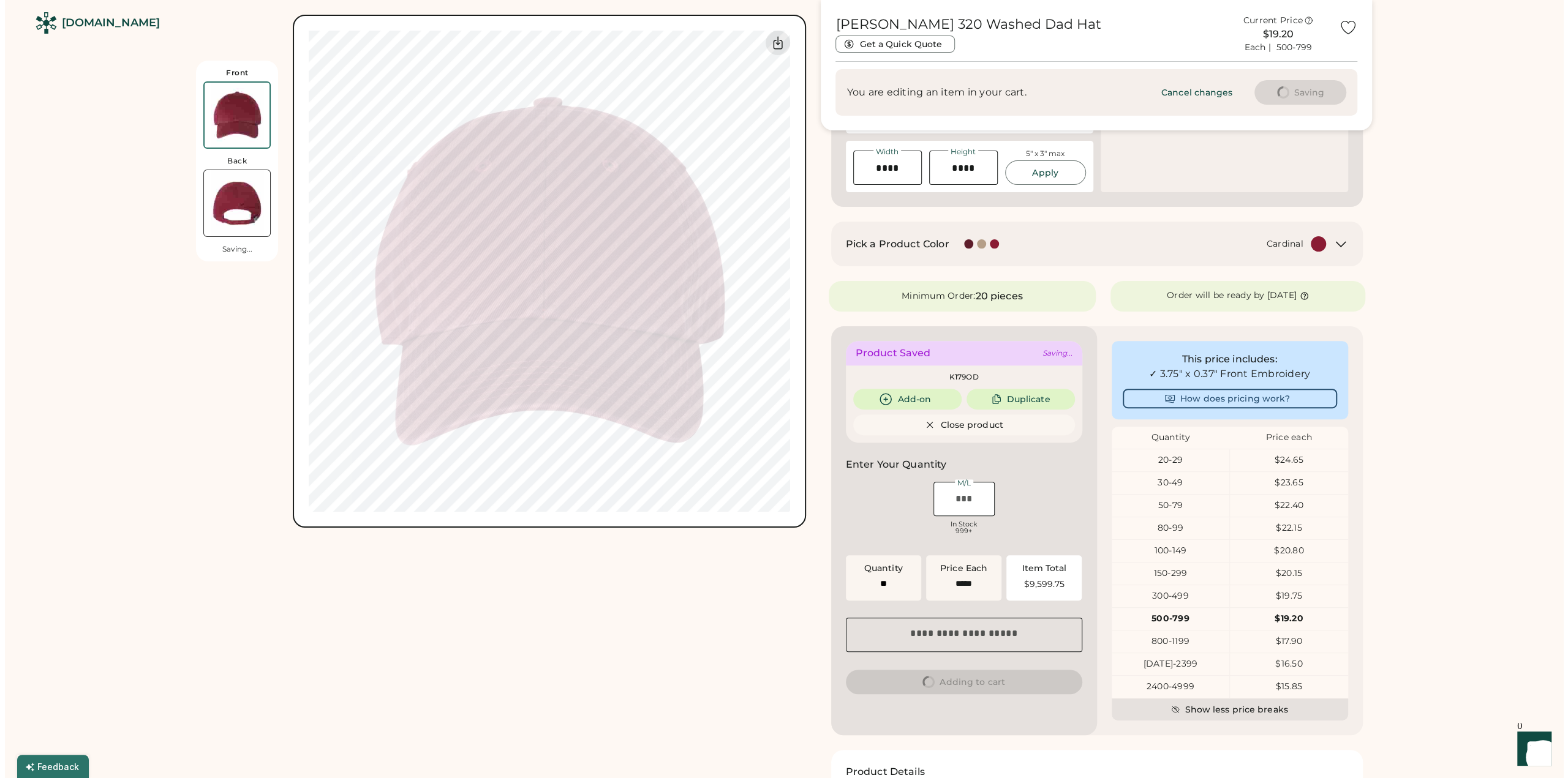
scroll to position [0, 0]
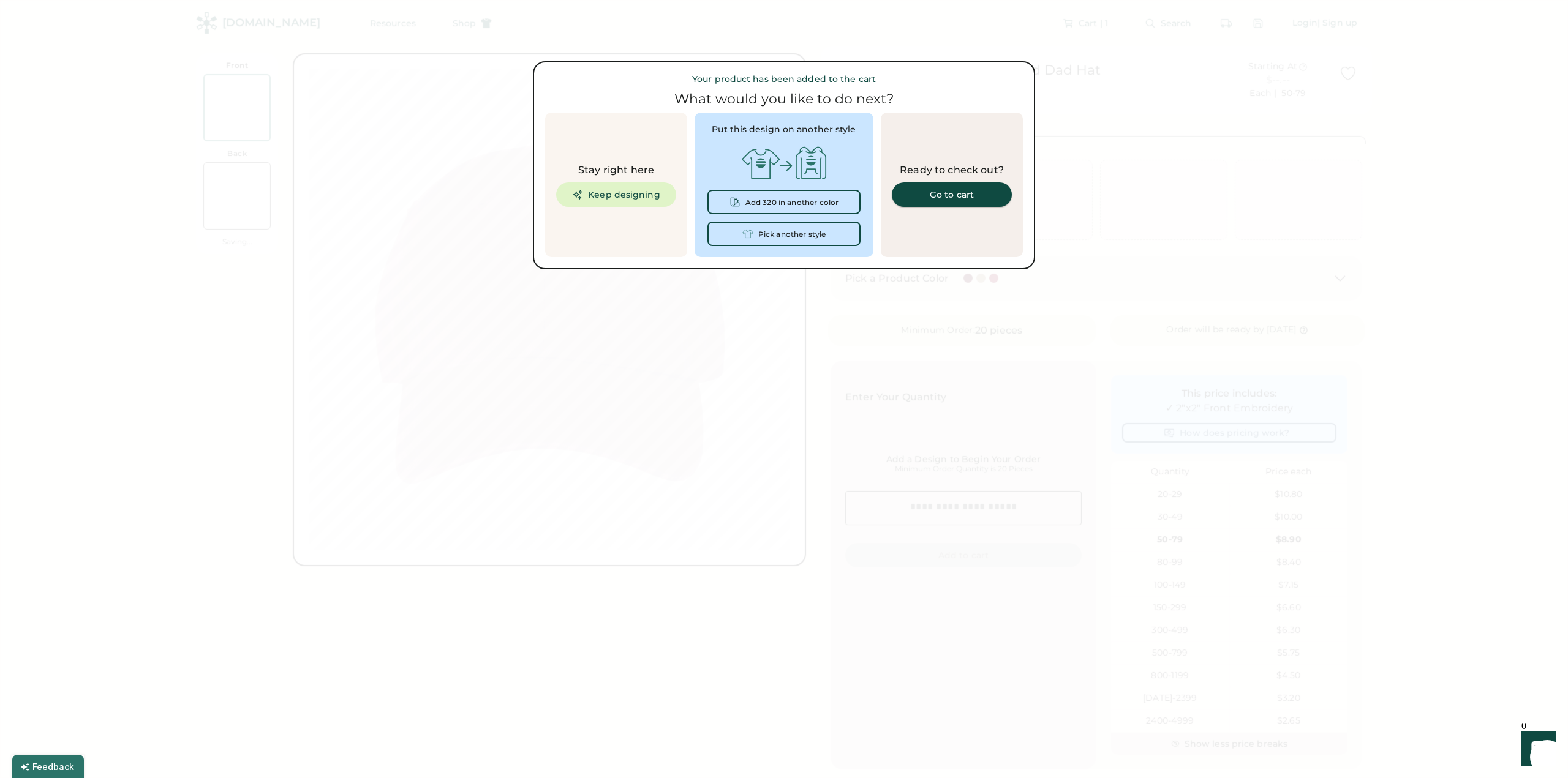
click at [956, 195] on div "Go to cart" at bounding box center [952, 194] width 91 height 8
click at [955, 195] on div "Go to cart" at bounding box center [952, 194] width 91 height 8
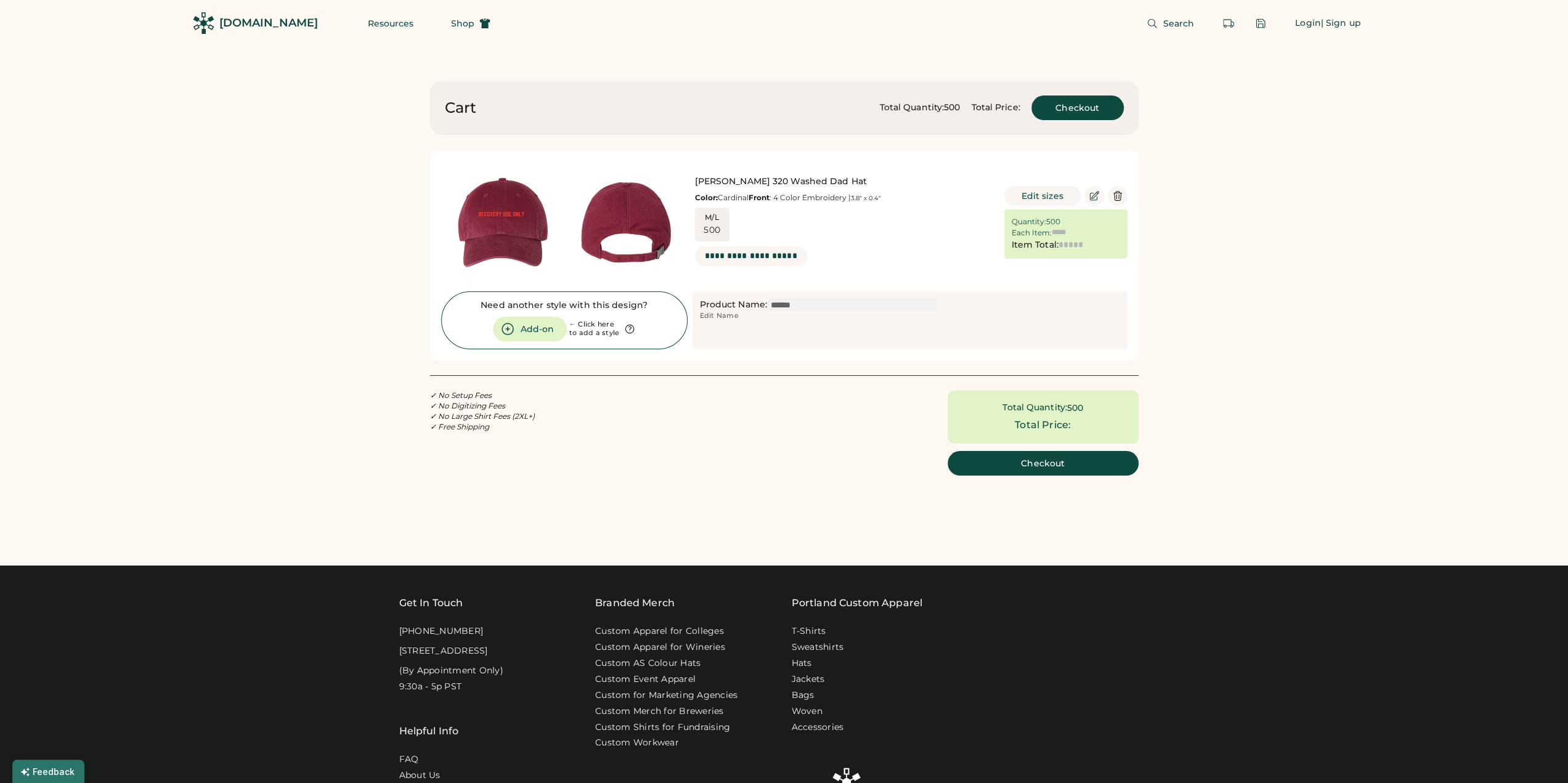
type input "******"
type input "*********"
click at [1079, 107] on button "Checkout" at bounding box center [1078, 107] width 92 height 25
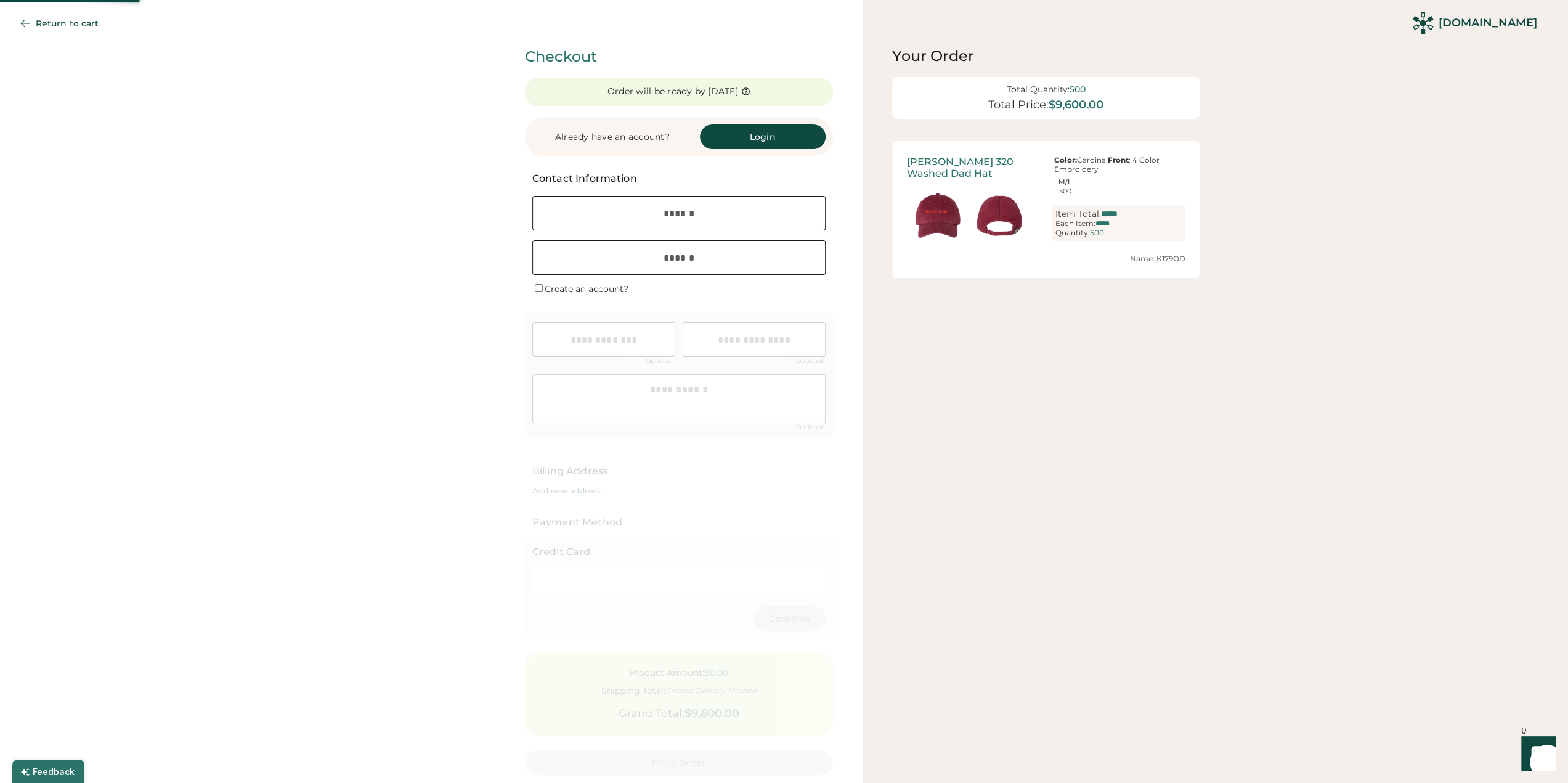
drag, startPoint x: 753, startPoint y: 210, endPoint x: 743, endPoint y: 42, distance: 168.3
click at [753, 210] on input "email" at bounding box center [679, 213] width 293 height 35
click at [366, 171] on div "**********" at bounding box center [431, 431] width 863 height 862
click at [76, 29] on button "Return to cart" at bounding box center [61, 23] width 104 height 25
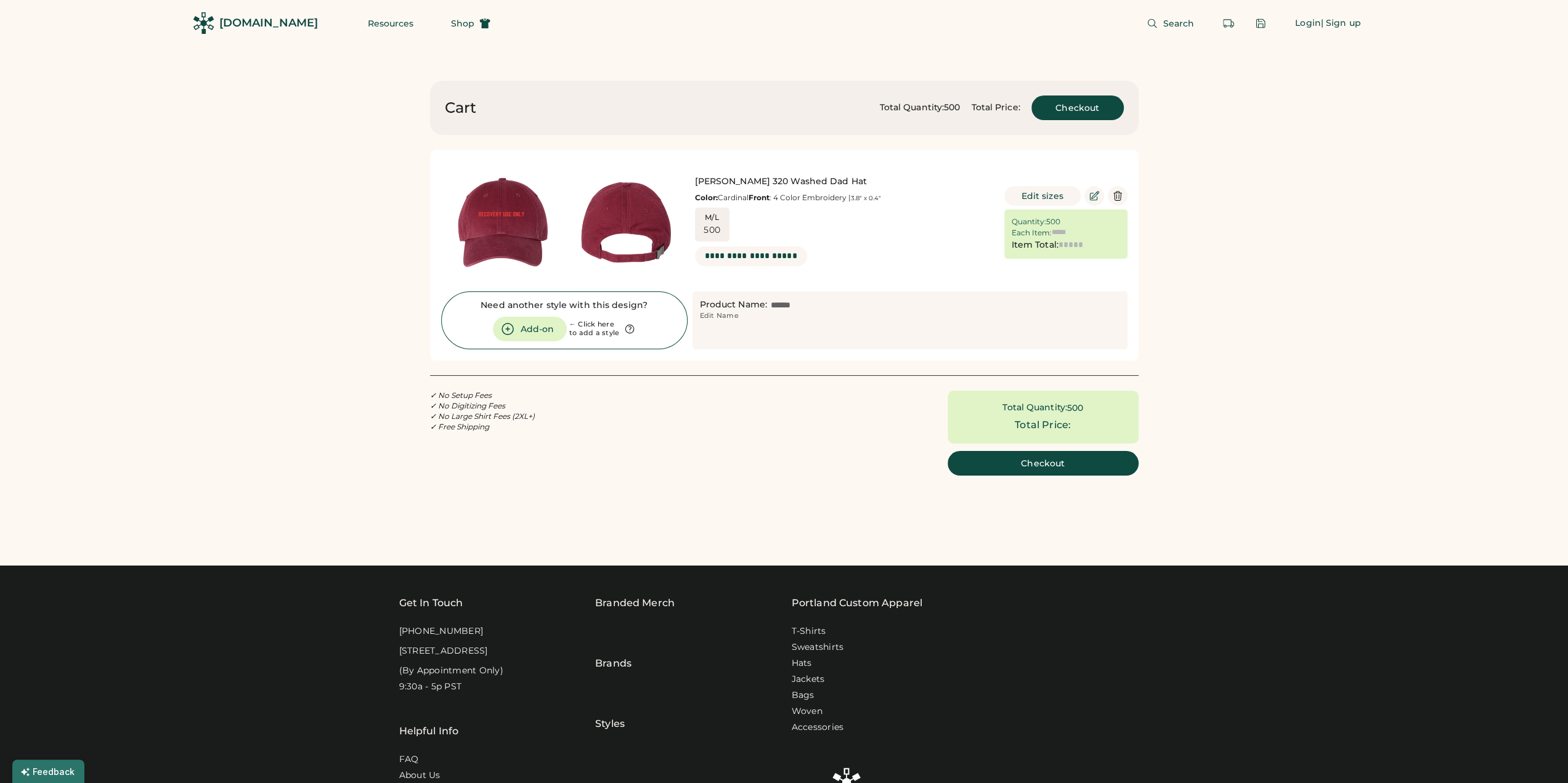
type input "******"
type input "*********"
